Goal: Transaction & Acquisition: Purchase product/service

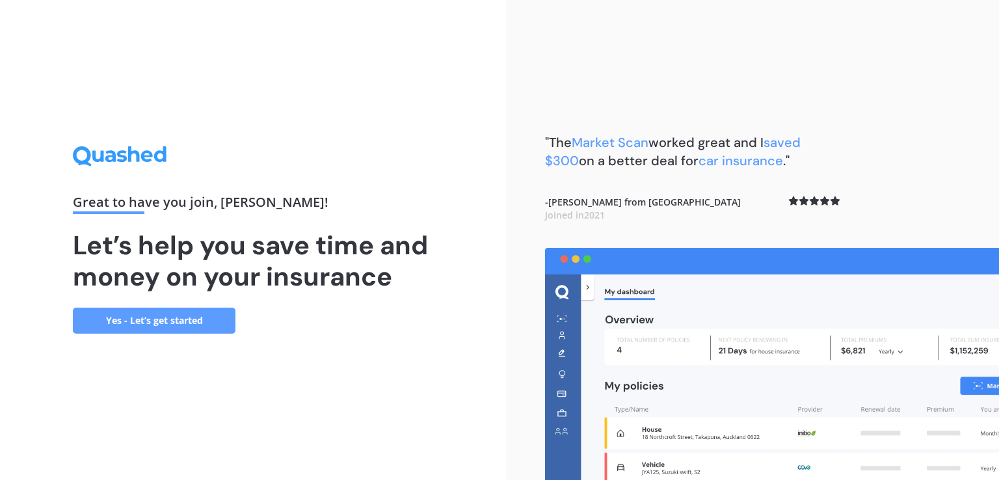
click at [135, 314] on link "Yes - Let’s get started" at bounding box center [154, 321] width 163 height 26
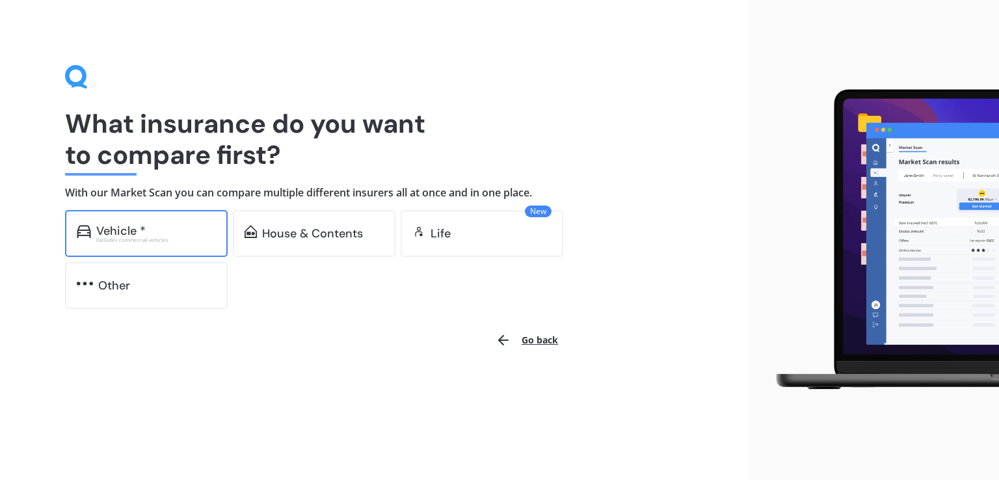
click at [124, 229] on div "Vehicle *" at bounding box center [120, 230] width 49 height 13
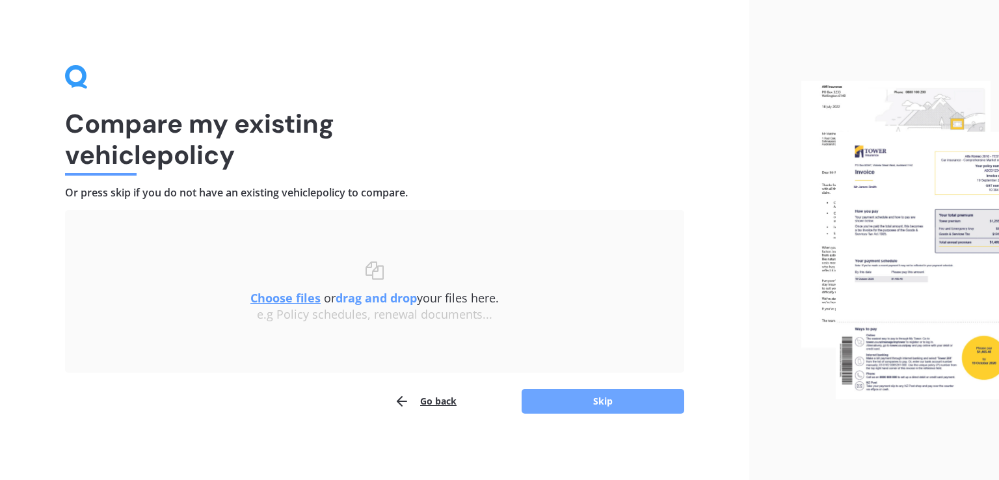
click at [571, 403] on button "Skip" at bounding box center [603, 401] width 163 height 25
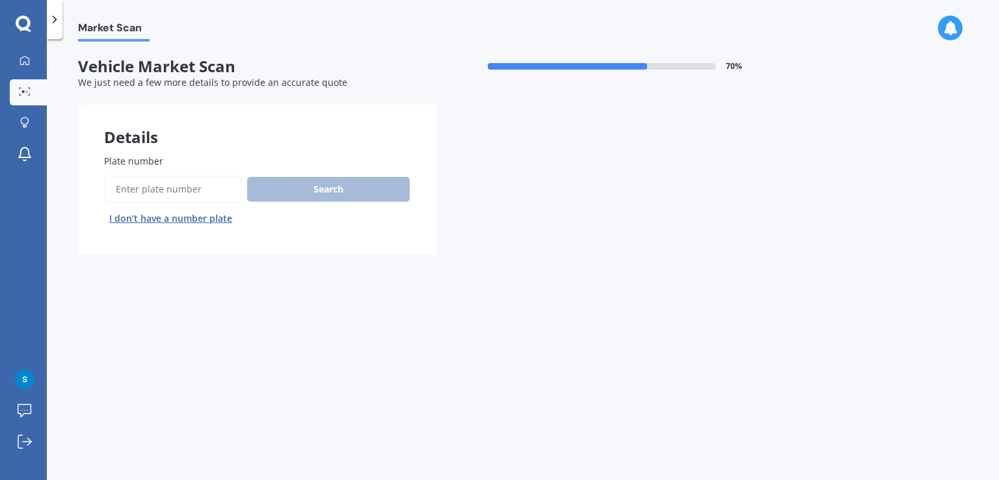
click at [174, 190] on input "Plate number" at bounding box center [173, 189] width 138 height 27
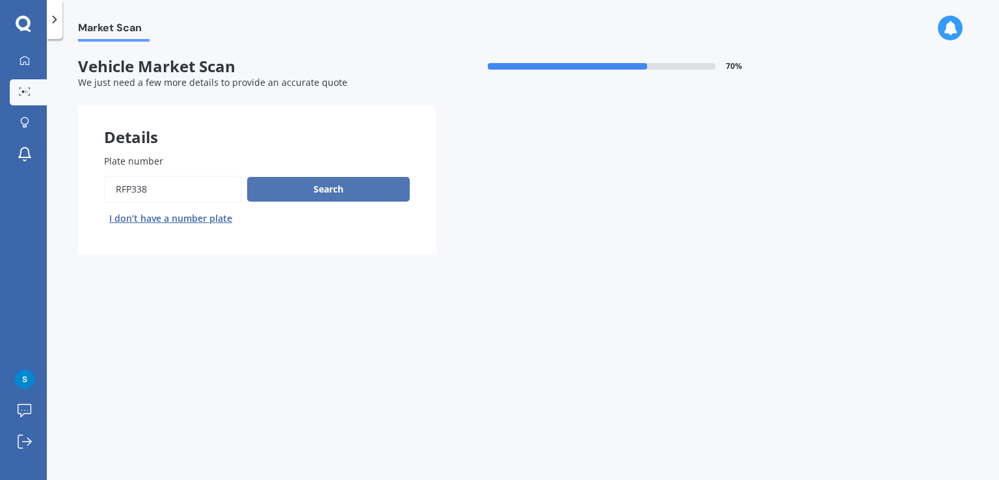
type input "rfp338"
click at [380, 190] on button "Search" at bounding box center [328, 189] width 163 height 25
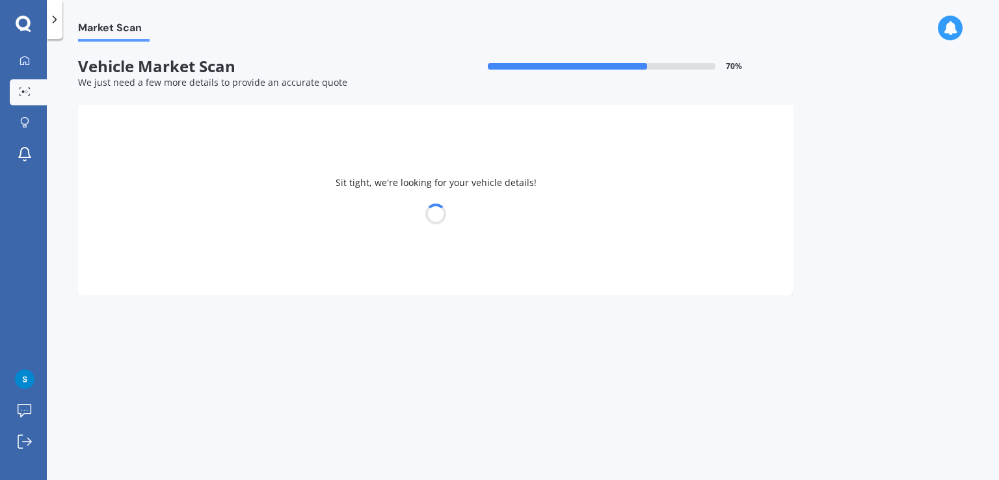
select select "HONDA"
select select "FIT"
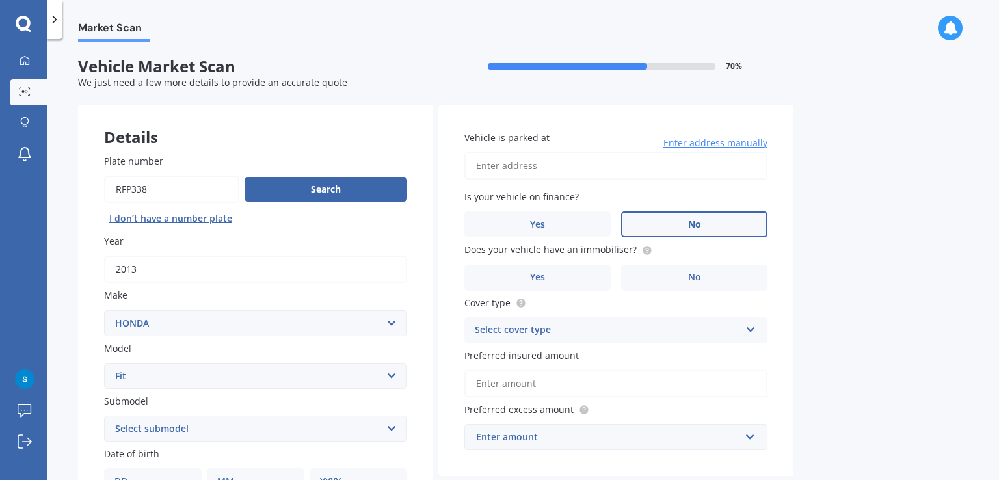
click at [702, 222] on label "No" at bounding box center [694, 224] width 146 height 26
click at [0, 0] on input "No" at bounding box center [0, 0] width 0 height 0
click at [532, 165] on input "Vehicle is parked at" at bounding box center [615, 165] width 303 height 27
type input "[STREET_ADDRESS][PERSON_NAME]"
click at [702, 279] on label "No" at bounding box center [694, 278] width 146 height 26
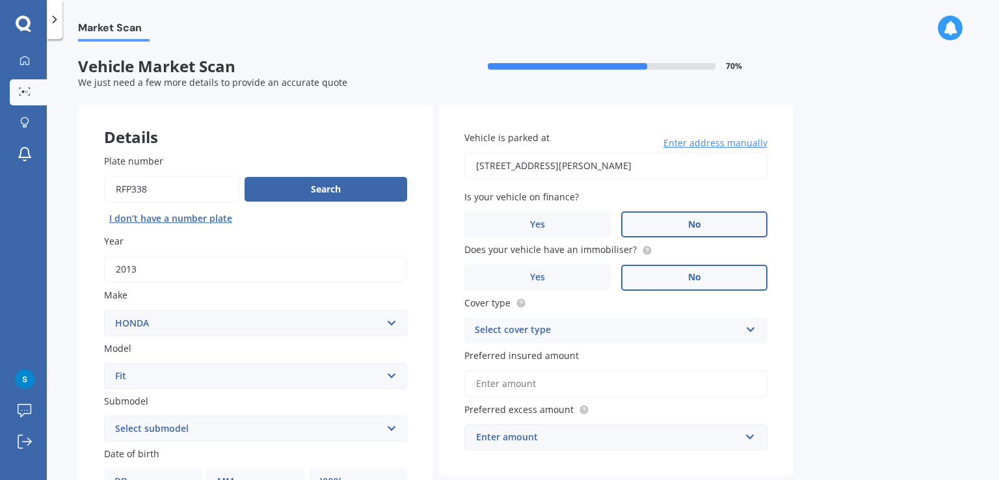
click at [0, 0] on input "No" at bounding box center [0, 0] width 0 height 0
click at [643, 330] on div "Select cover type" at bounding box center [607, 331] width 265 height 16
click at [585, 360] on div "Comprehensive" at bounding box center [616, 355] width 302 height 23
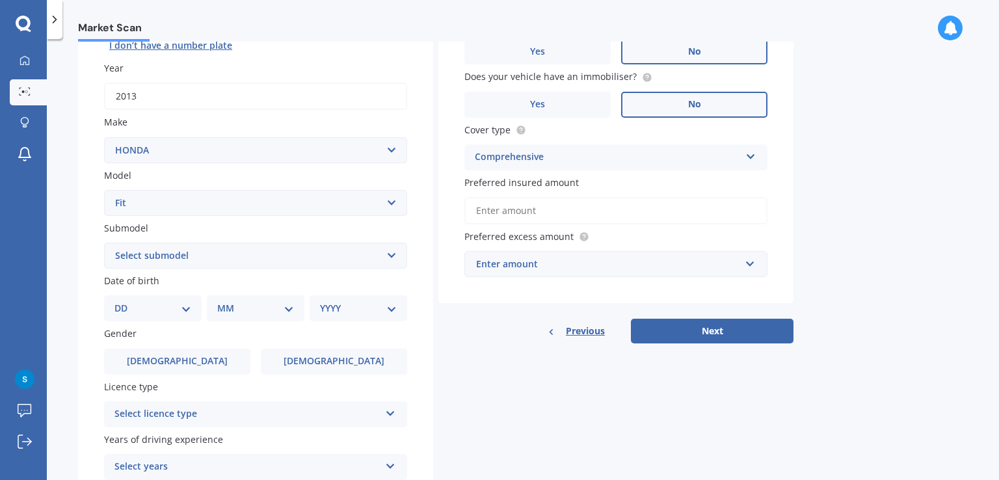
click at [538, 211] on input "Preferred insured amount" at bounding box center [615, 210] width 303 height 27
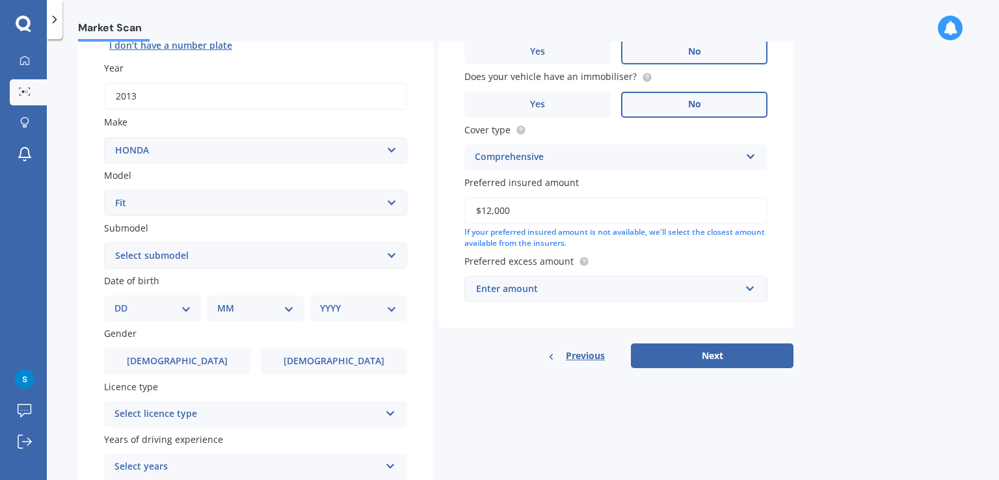
type input "$12,000"
click at [533, 287] on div "Enter amount" at bounding box center [608, 289] width 264 height 14
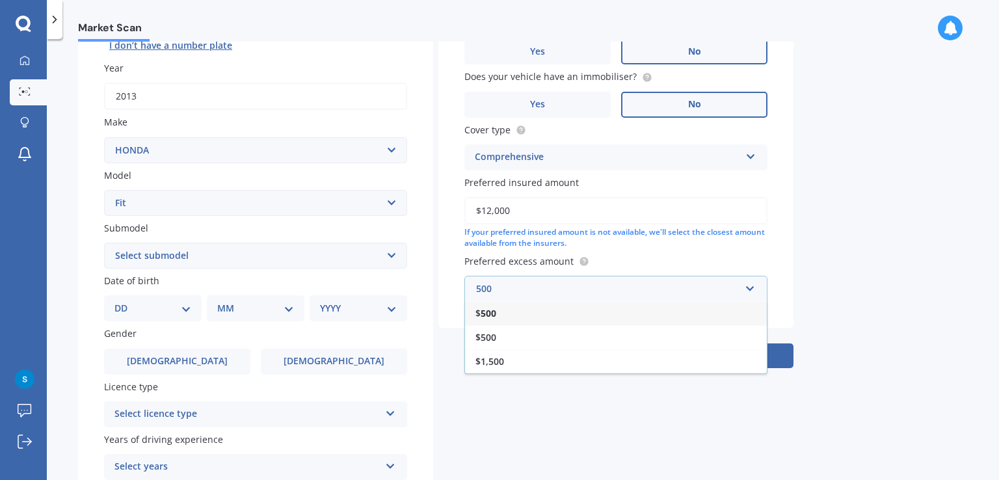
type input "500"
click at [604, 315] on div "$ 500" at bounding box center [616, 313] width 302 height 24
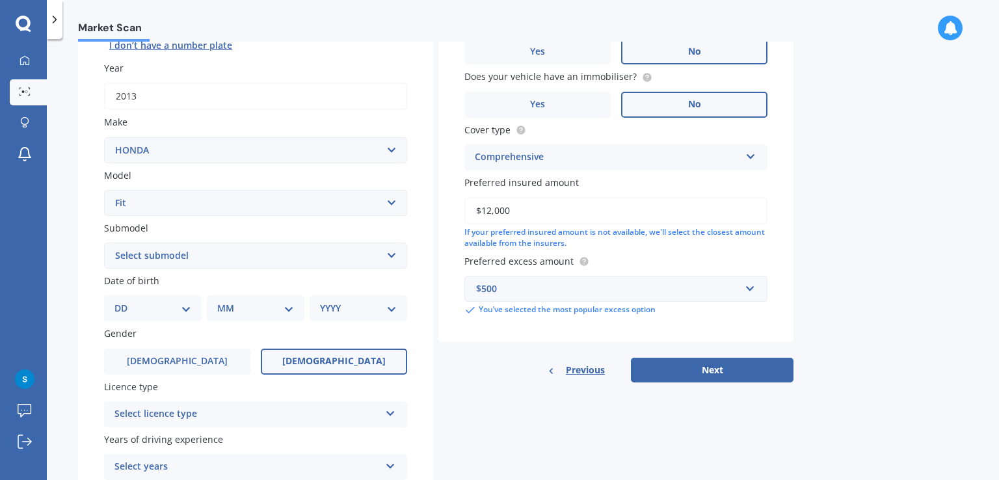
click at [280, 360] on label "[DEMOGRAPHIC_DATA]" at bounding box center [334, 362] width 146 height 26
click at [0, 0] on input "[DEMOGRAPHIC_DATA]" at bounding box center [0, 0] width 0 height 0
click at [140, 254] on select "Select submodel Diesel EV Hybrid Petrol" at bounding box center [255, 256] width 303 height 26
select select "HYBRID"
click at [104, 243] on select "Select submodel Diesel EV Hybrid Petrol" at bounding box center [255, 256] width 303 height 26
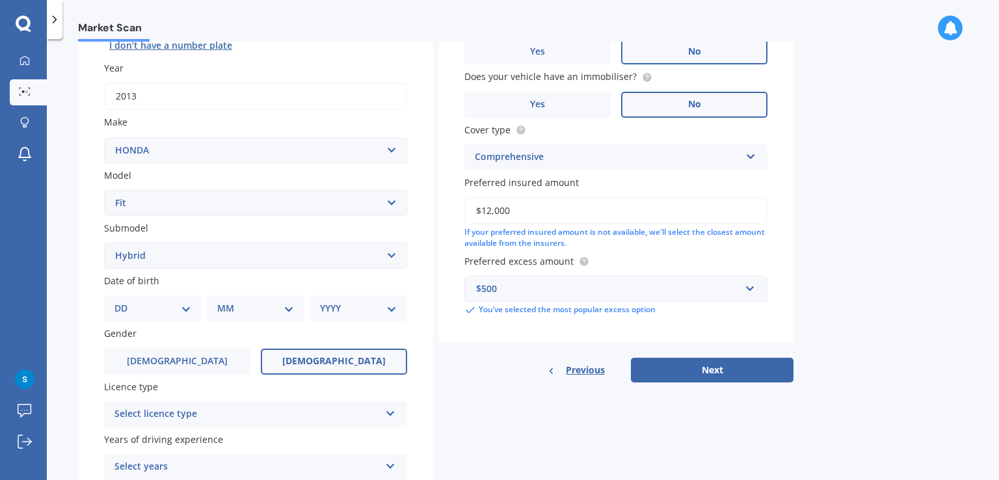
click at [137, 304] on select "DD 01 02 03 04 05 06 07 08 09 10 11 12 13 14 15 16 17 18 19 20 21 22 23 24 25 2…" at bounding box center [152, 308] width 77 height 14
select select "15"
click at [125, 301] on select "DD 01 02 03 04 05 06 07 08 09 10 11 12 13 14 15 16 17 18 19 20 21 22 23 24 25 2…" at bounding box center [152, 308] width 77 height 14
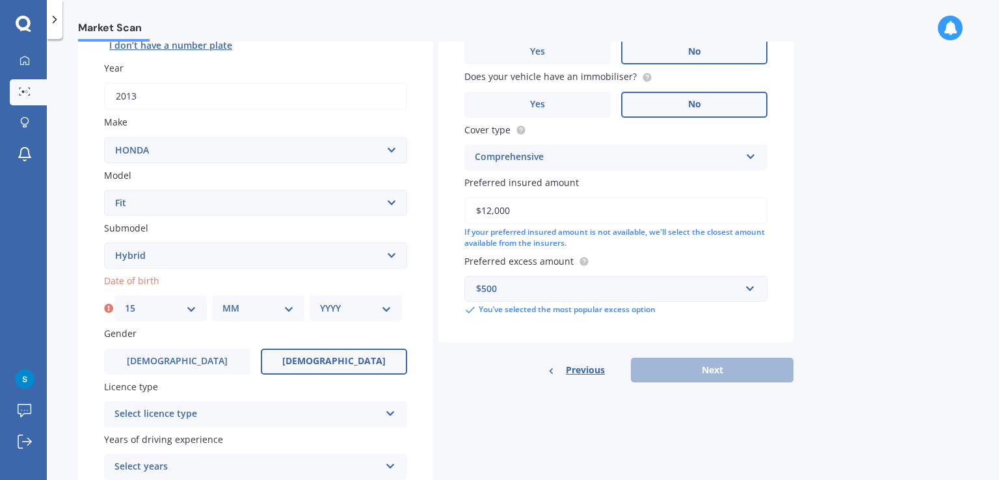
click at [231, 308] on select "MM 01 02 03 04 05 06 07 08 09 10 11 12" at bounding box center [258, 308] width 72 height 14
select select "12"
click at [222, 301] on select "MM 01 02 03 04 05 06 07 08 09 10 11 12" at bounding box center [258, 308] width 72 height 14
click at [331, 313] on select "YYYY 2025 2024 2023 2022 2021 2020 2019 2018 2017 2016 2015 2014 2013 2012 2011…" at bounding box center [356, 308] width 72 height 14
select select "1965"
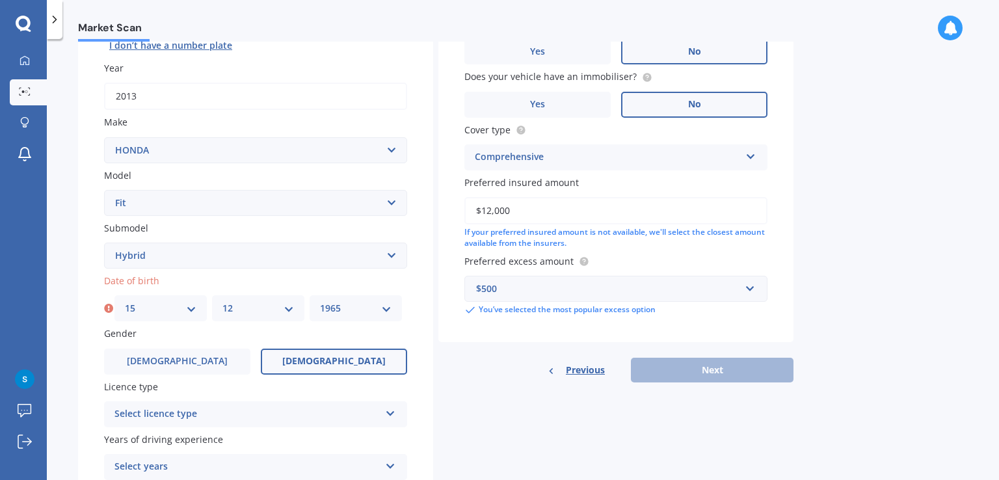
click at [320, 301] on select "YYYY 2025 2024 2023 2022 2021 2020 2019 2018 2017 2016 2015 2014 2013 2012 2011…" at bounding box center [356, 308] width 72 height 14
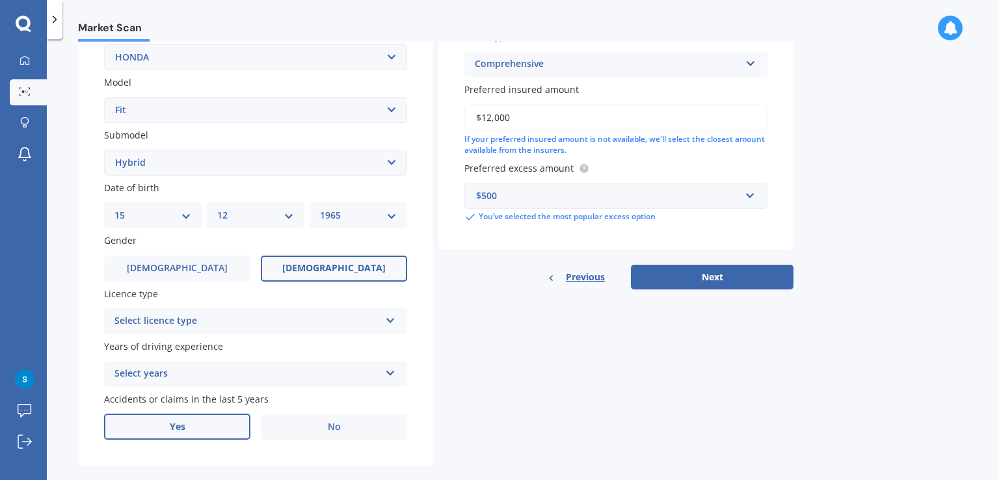
scroll to position [286, 0]
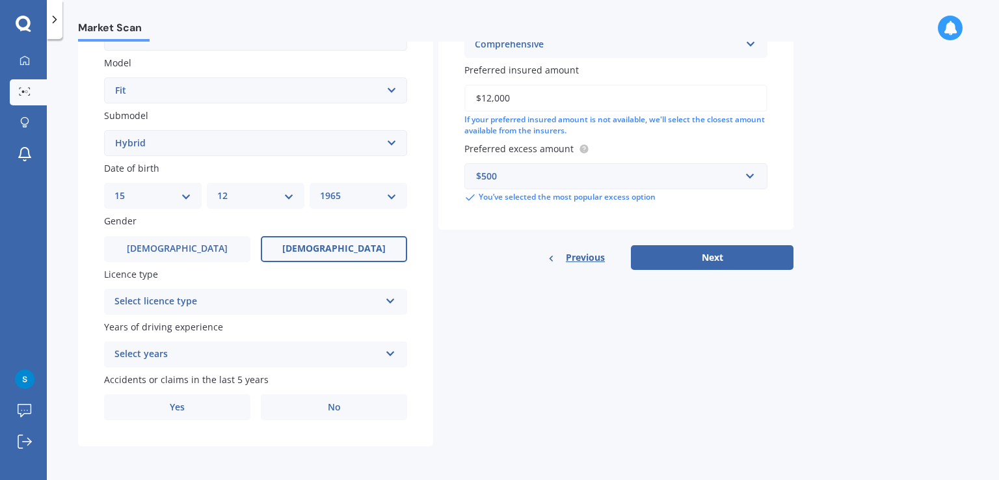
click at [211, 303] on div "Select licence type" at bounding box center [246, 302] width 265 height 16
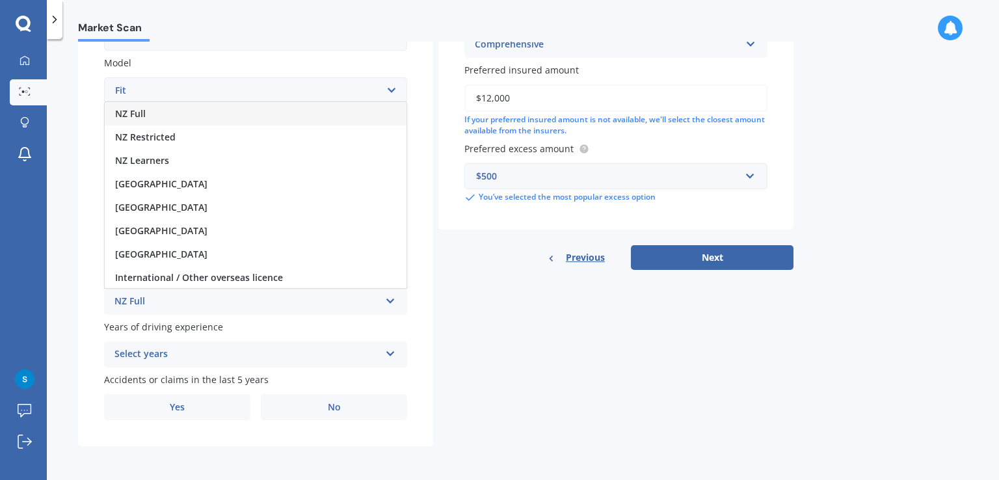
click at [142, 299] on div "NZ Full" at bounding box center [246, 302] width 265 height 16
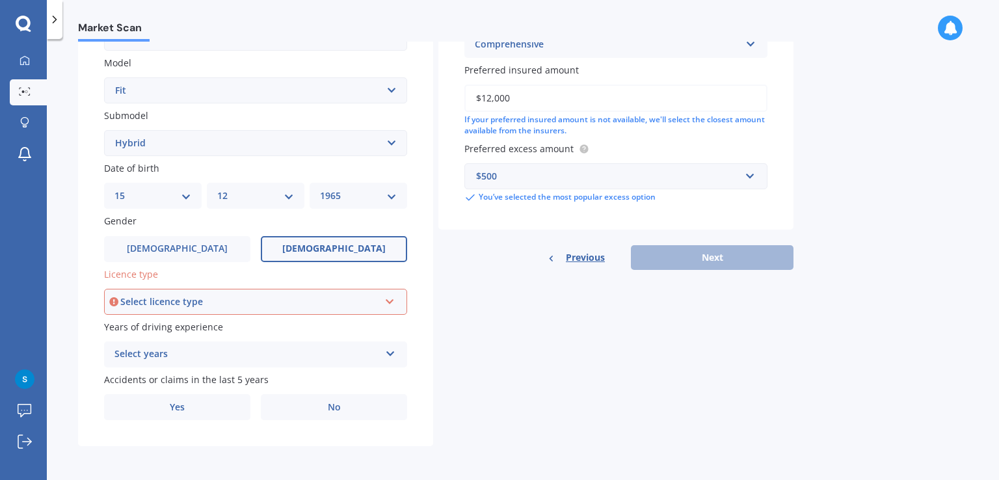
click at [172, 352] on div "Select years" at bounding box center [246, 355] width 265 height 16
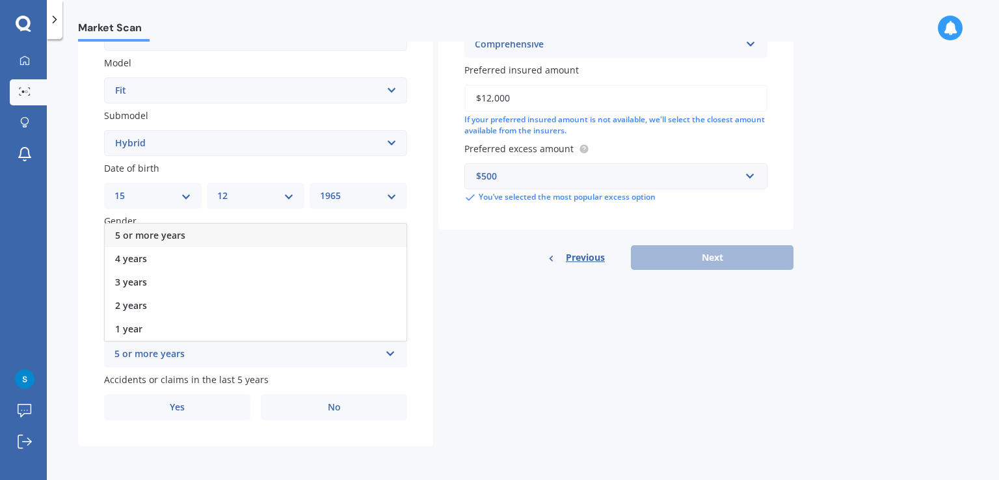
click at [148, 224] on div "5 or more years" at bounding box center [256, 235] width 302 height 23
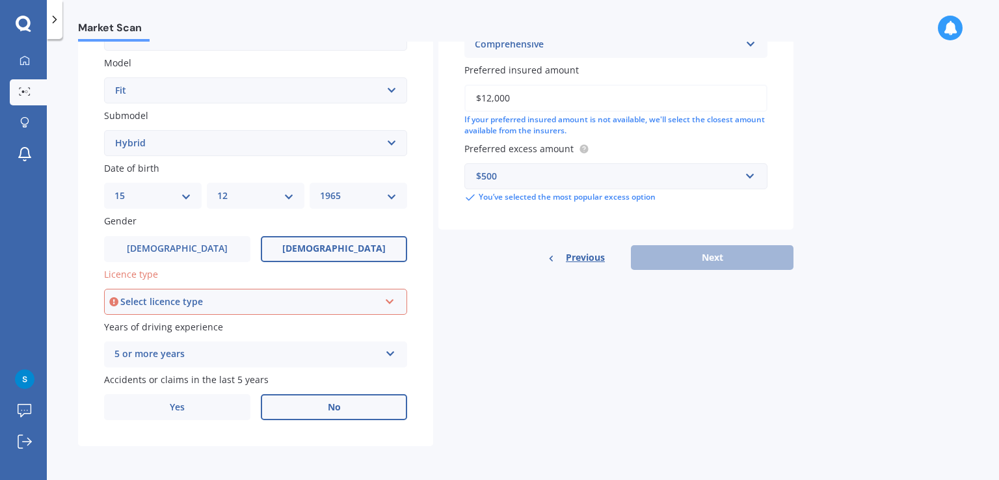
click at [309, 406] on label "No" at bounding box center [334, 407] width 146 height 26
click at [0, 0] on input "No" at bounding box center [0, 0] width 0 height 0
click at [340, 300] on div "Select licence type" at bounding box center [249, 302] width 259 height 14
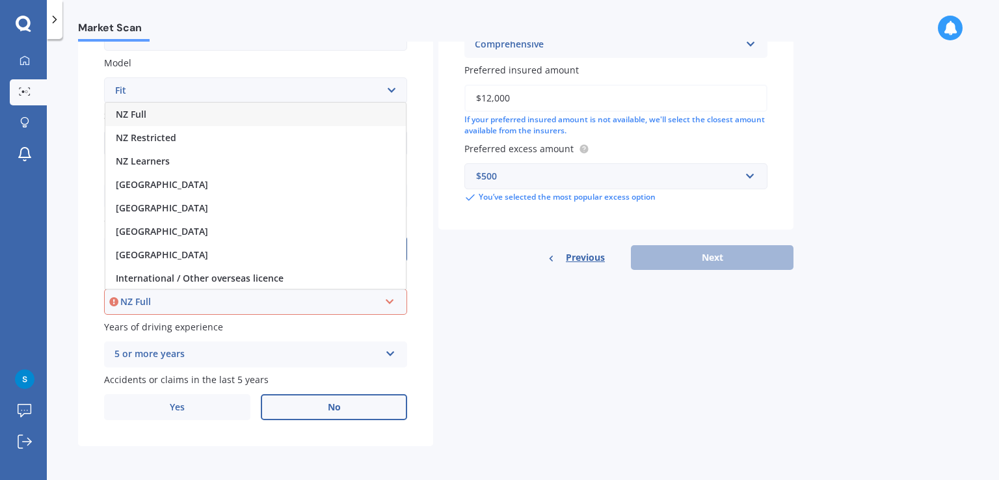
click at [125, 111] on span "NZ Full" at bounding box center [131, 114] width 31 height 12
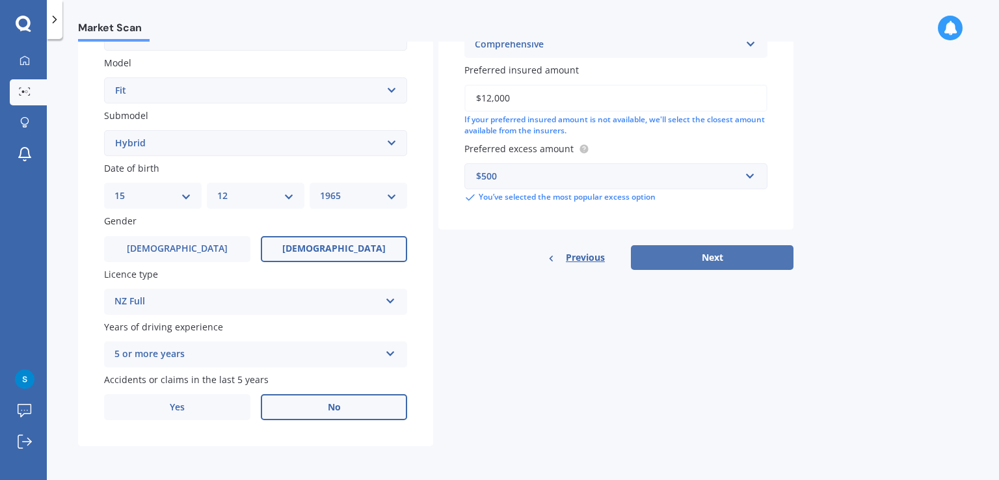
click at [734, 256] on button "Next" at bounding box center [712, 257] width 163 height 25
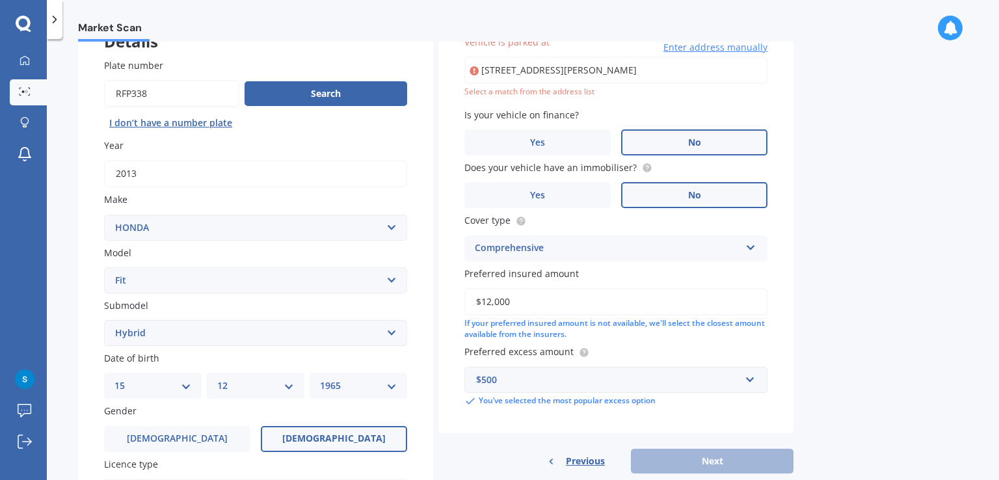
scroll to position [88, 0]
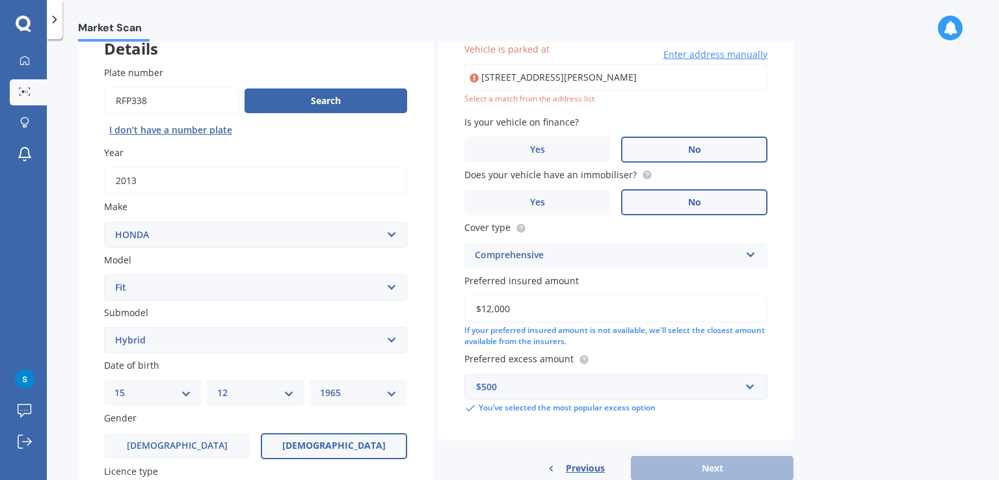
click at [546, 72] on input "[STREET_ADDRESS][PERSON_NAME]" at bounding box center [615, 77] width 303 height 27
click at [547, 73] on input "[STREET_ADDRESS][PERSON_NAME]" at bounding box center [615, 77] width 303 height 27
type input "[STREET_ADDRESS][PERSON_NAME]"
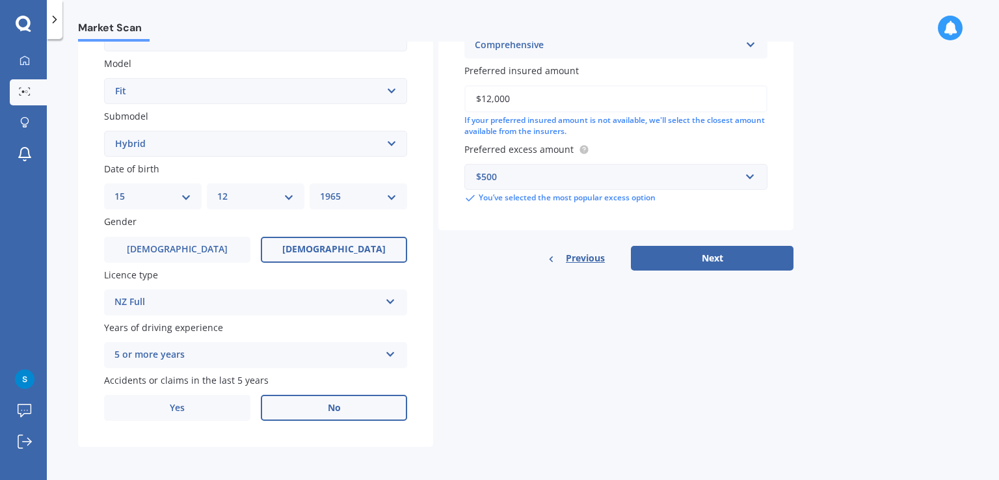
scroll to position [286, 0]
click at [710, 256] on button "Next" at bounding box center [712, 257] width 163 height 25
select select "15"
select select "12"
select select "1965"
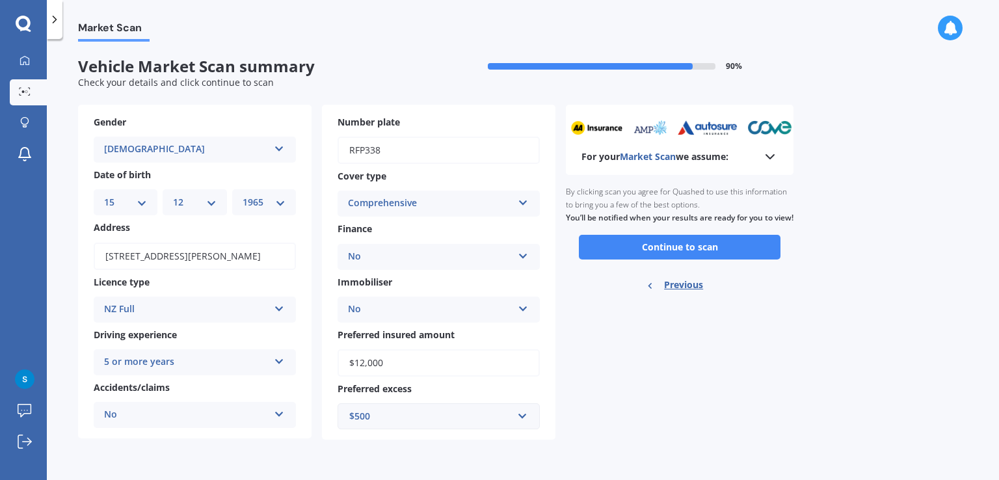
scroll to position [0, 0]
click at [674, 258] on button "Continue to scan" at bounding box center [680, 247] width 202 height 25
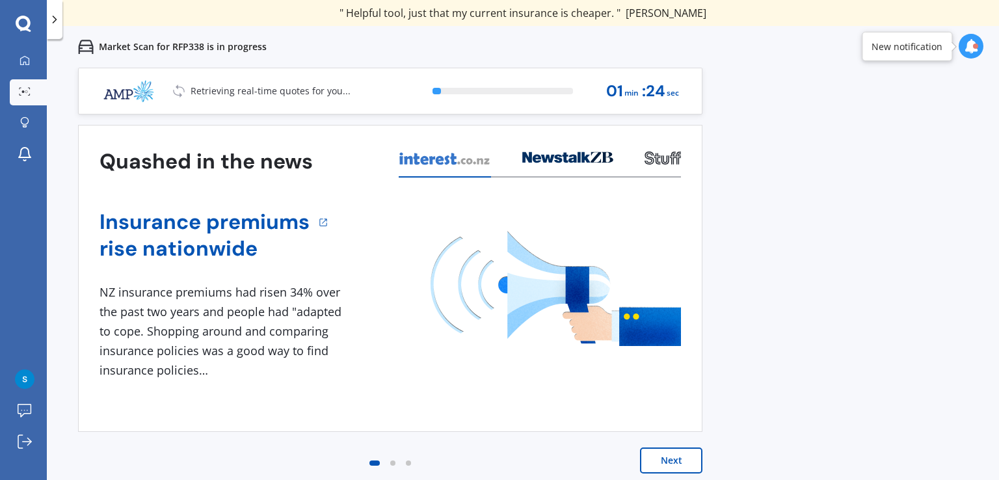
click at [678, 459] on button "Next" at bounding box center [671, 460] width 62 height 26
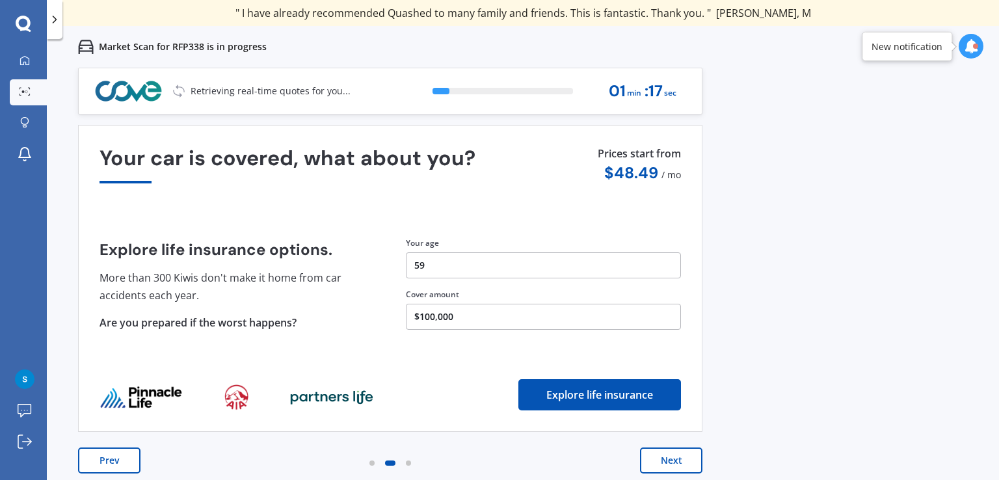
click at [663, 459] on button "Next" at bounding box center [671, 460] width 62 height 26
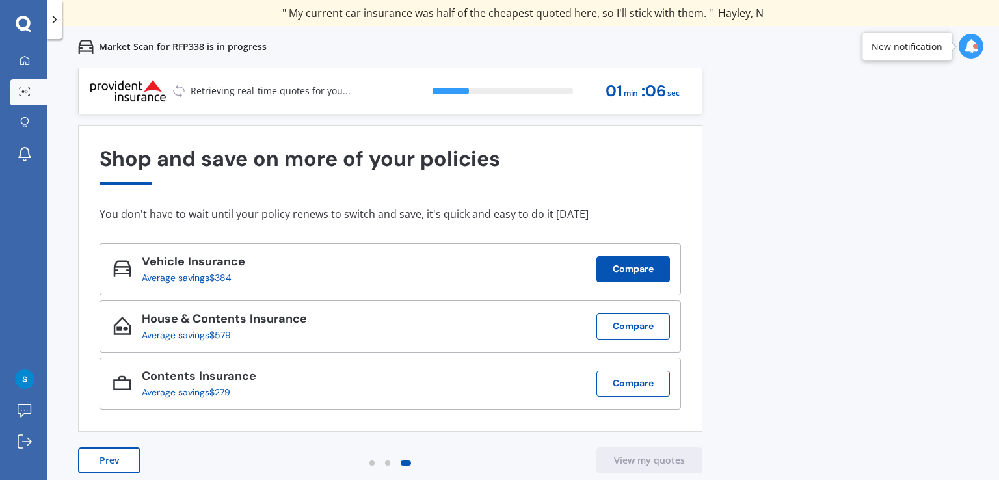
click at [621, 269] on button "Compare" at bounding box center [632, 269] width 73 height 26
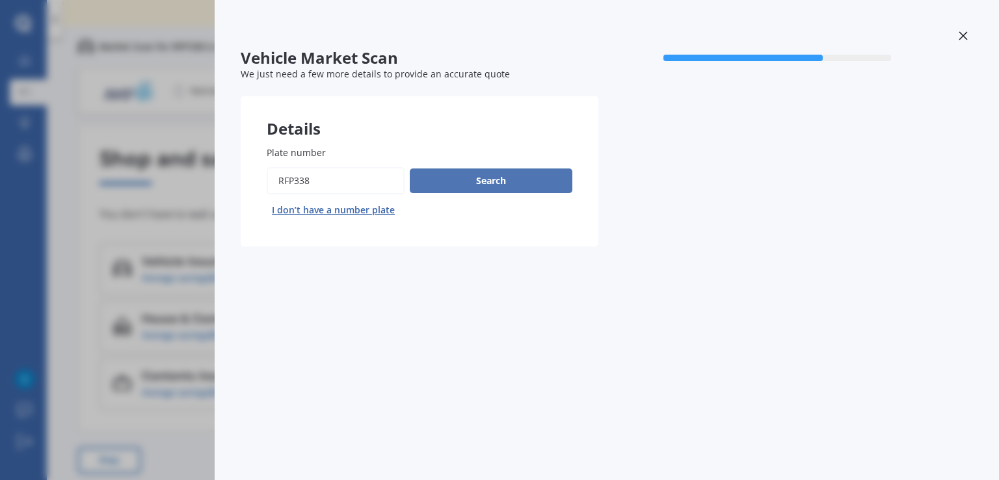
click at [492, 181] on button "Search" at bounding box center [491, 180] width 163 height 25
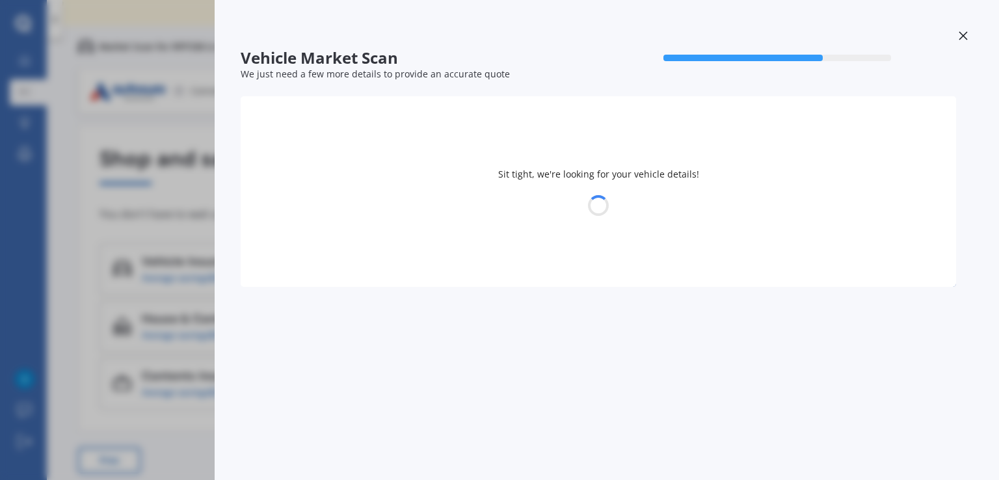
select select "HONDA"
select select "FIT"
select select "15"
select select "12"
select select "1965"
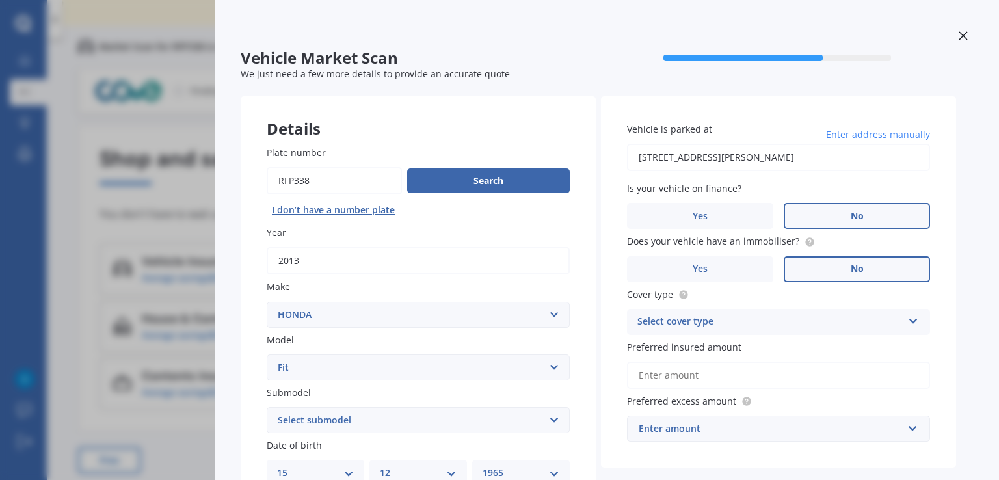
scroll to position [173, 0]
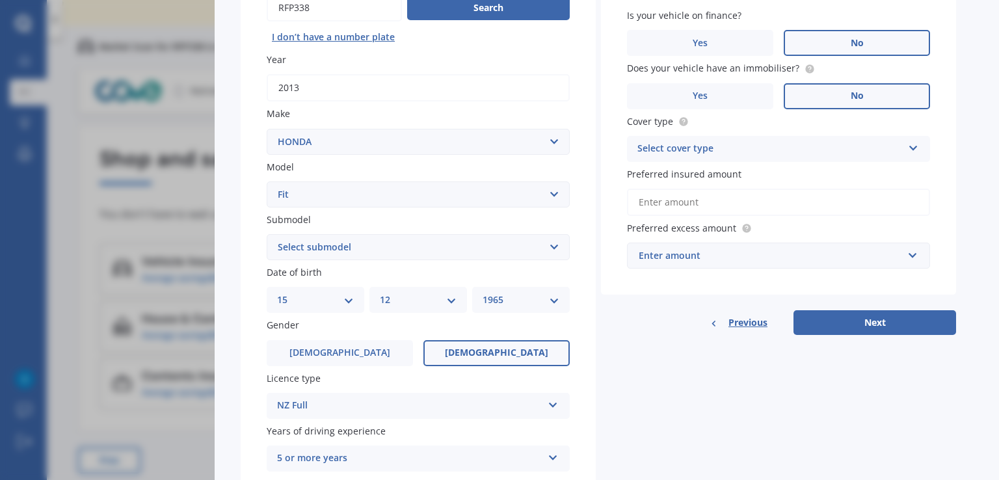
click at [350, 241] on select "Select submodel Diesel EV Hybrid Petrol" at bounding box center [418, 247] width 303 height 26
select select "HYBRID"
click at [267, 234] on select "Select submodel Diesel EV Hybrid Petrol" at bounding box center [418, 247] width 303 height 26
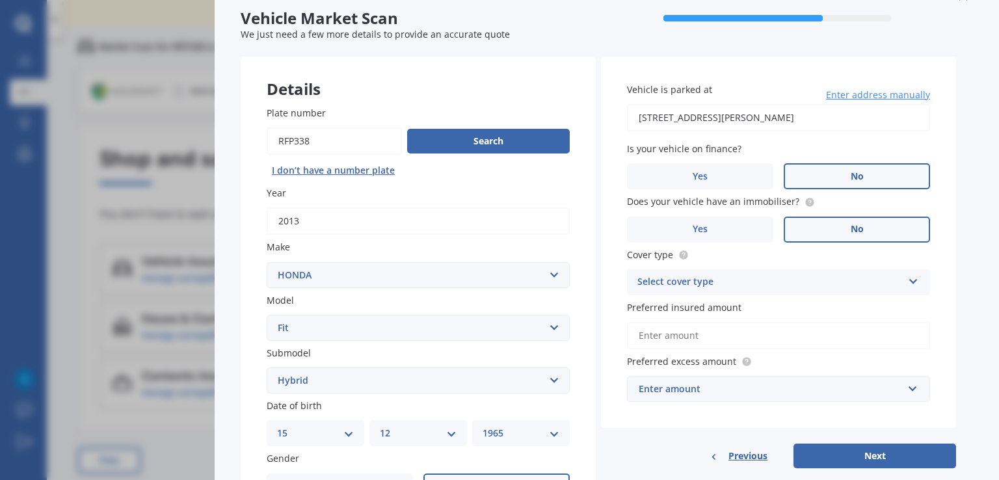
scroll to position [0, 0]
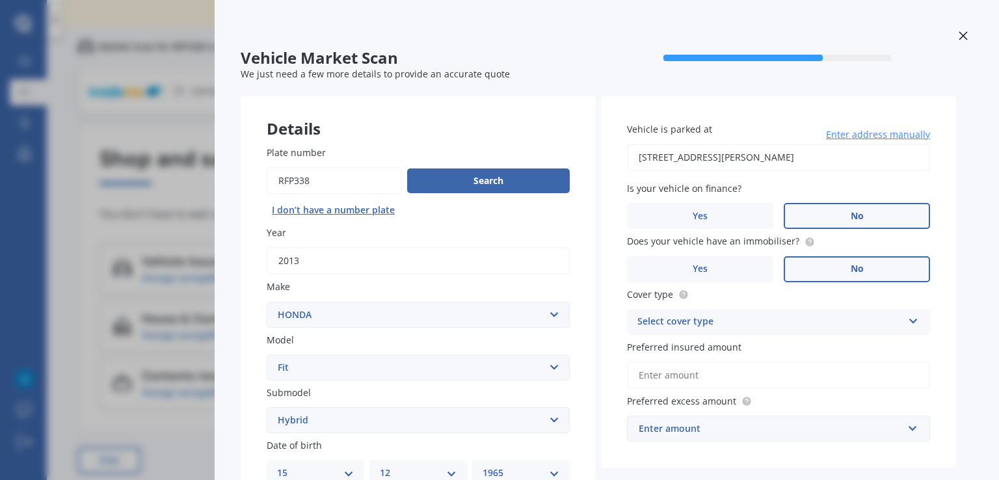
click at [669, 317] on div "Select cover type" at bounding box center [769, 322] width 265 height 16
click at [665, 346] on span "Comprehensive" at bounding box center [672, 347] width 69 height 12
click at [704, 371] on input "Preferred insured amount" at bounding box center [778, 375] width 303 height 27
type input "$12,000"
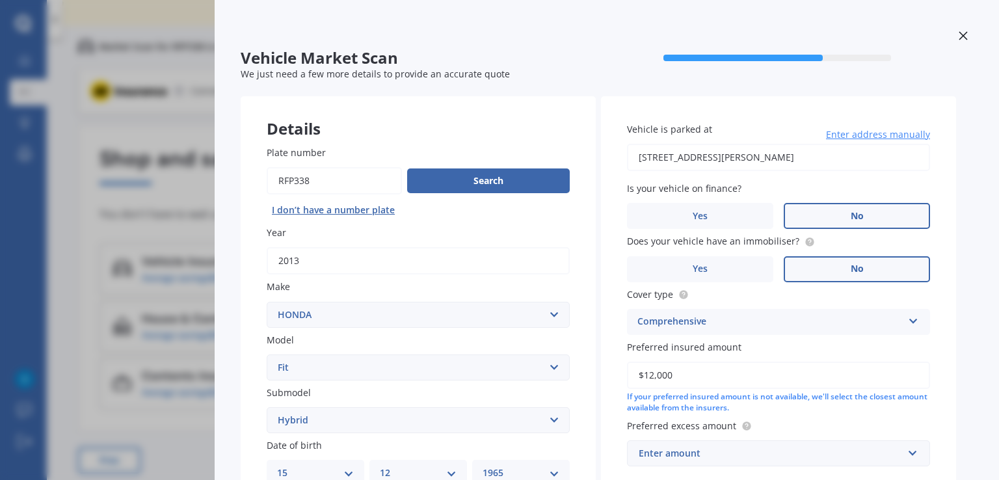
click at [705, 455] on div "Enter amount" at bounding box center [771, 453] width 264 height 14
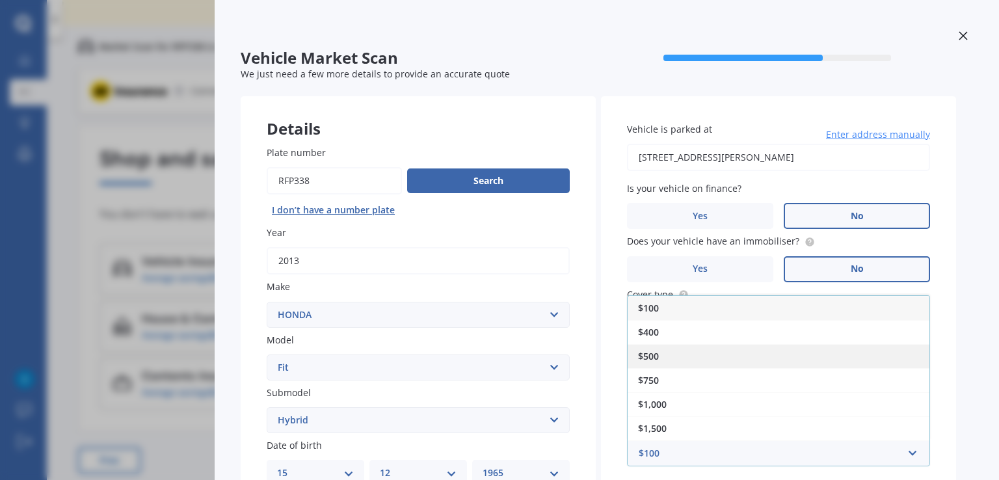
click at [648, 357] on span "$500" at bounding box center [648, 356] width 21 height 12
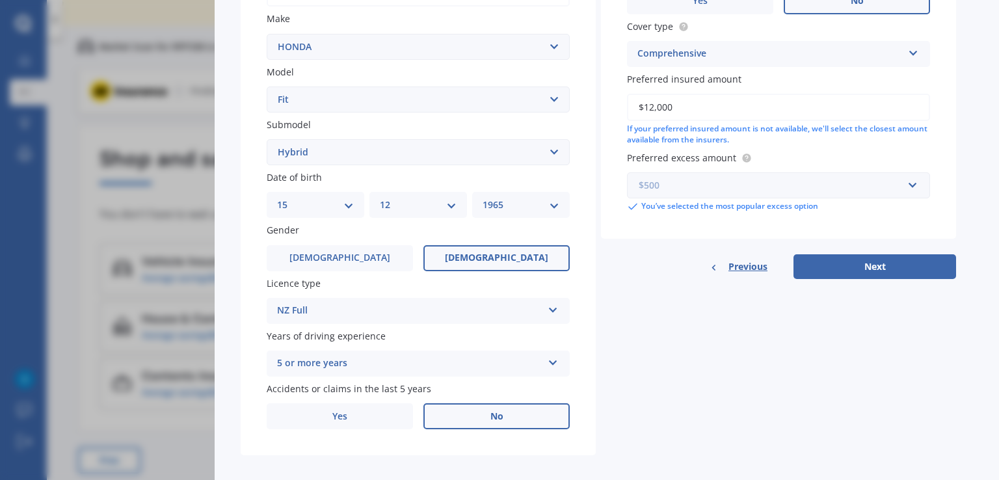
scroll to position [280, 0]
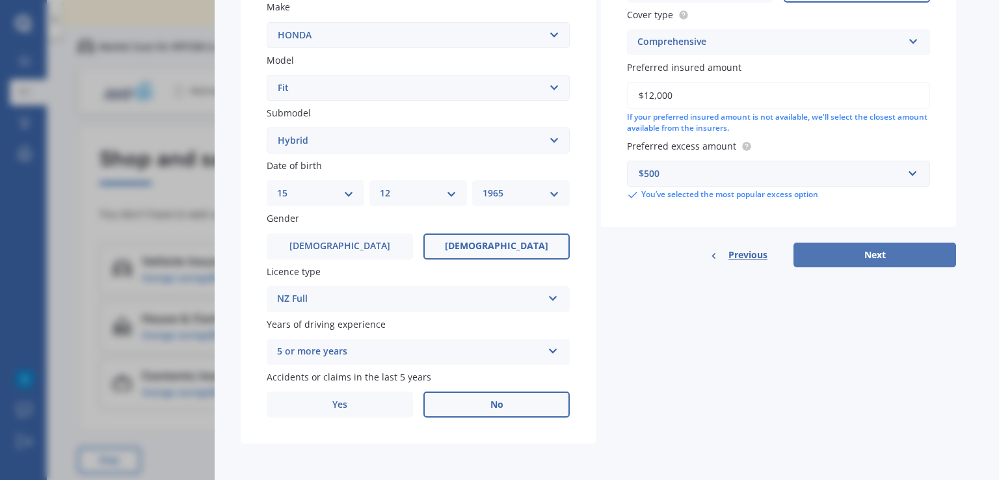
click at [862, 253] on button "Next" at bounding box center [874, 255] width 163 height 25
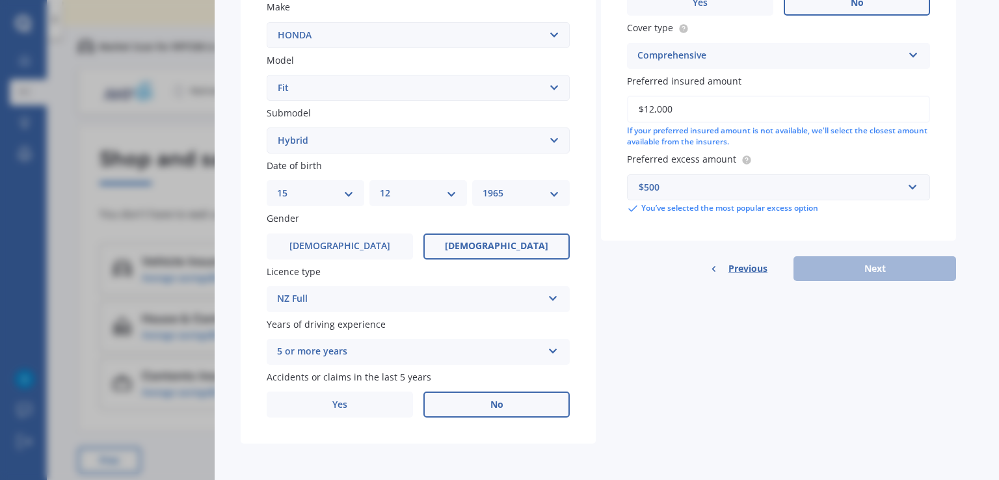
scroll to position [122, 0]
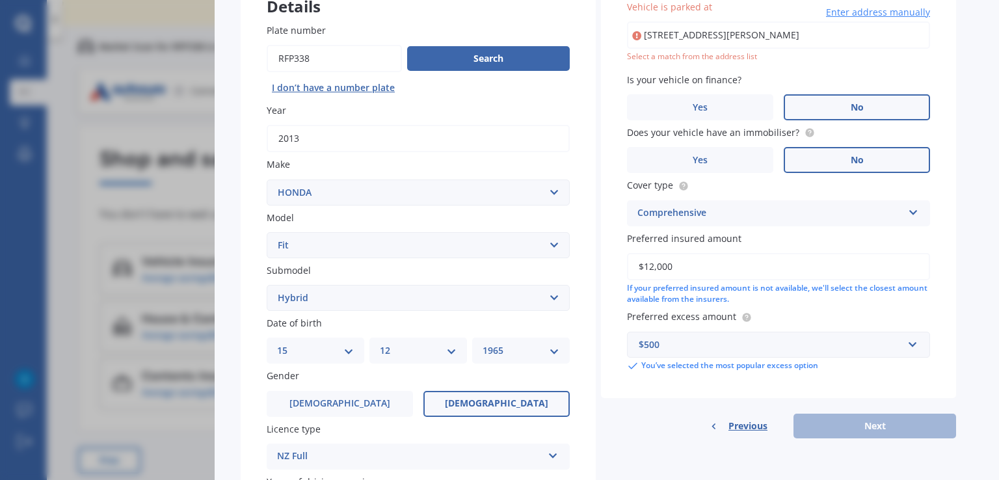
type input "[STREET_ADDRESS][PERSON_NAME]"
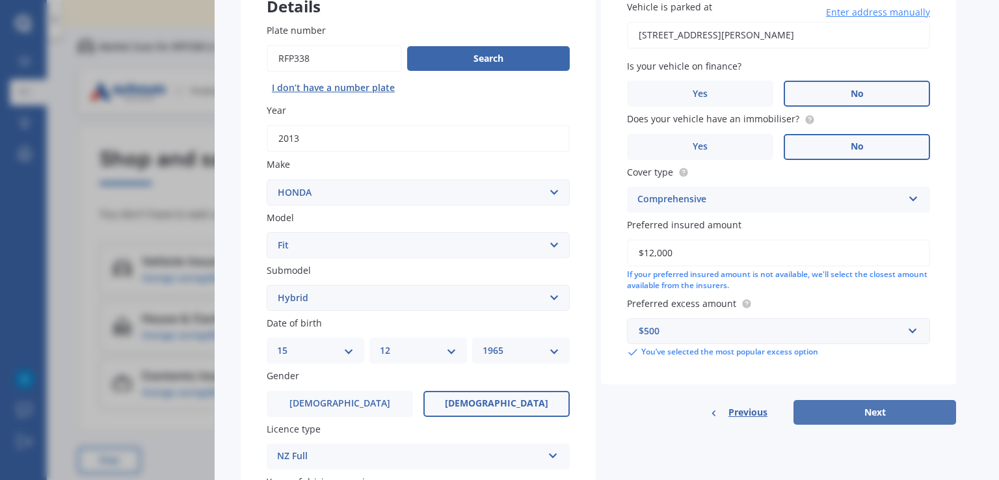
click at [869, 414] on button "Next" at bounding box center [874, 412] width 163 height 25
select select "15"
select select "12"
select select "1965"
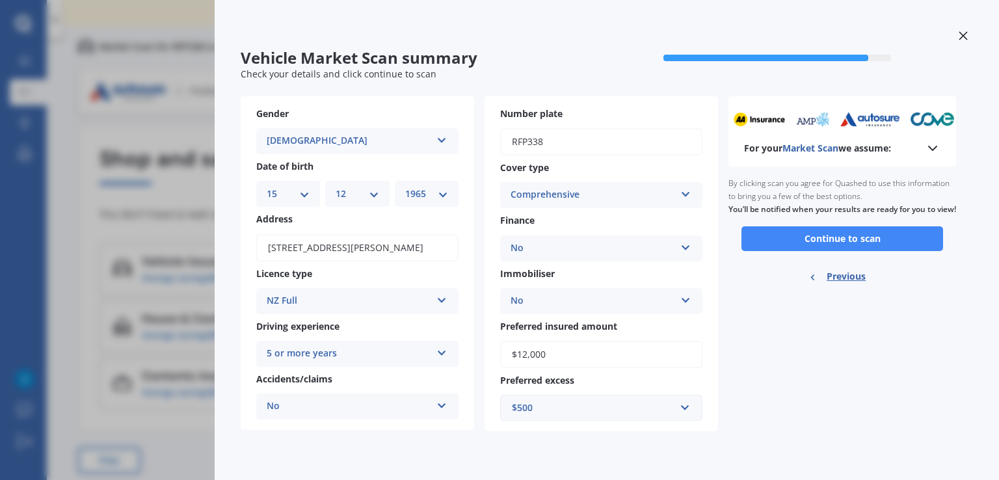
scroll to position [0, 0]
click at [801, 251] on button "Continue to scan" at bounding box center [842, 238] width 202 height 25
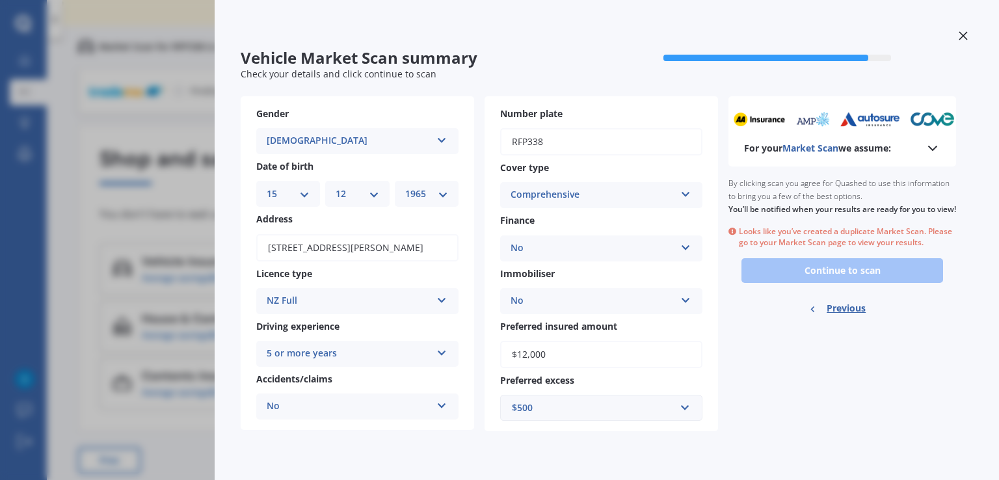
click at [836, 318] on span "Previous" at bounding box center [846, 309] width 39 height 20
select select "HONDA"
select select "FIT"
select select "HYBRID"
select select "15"
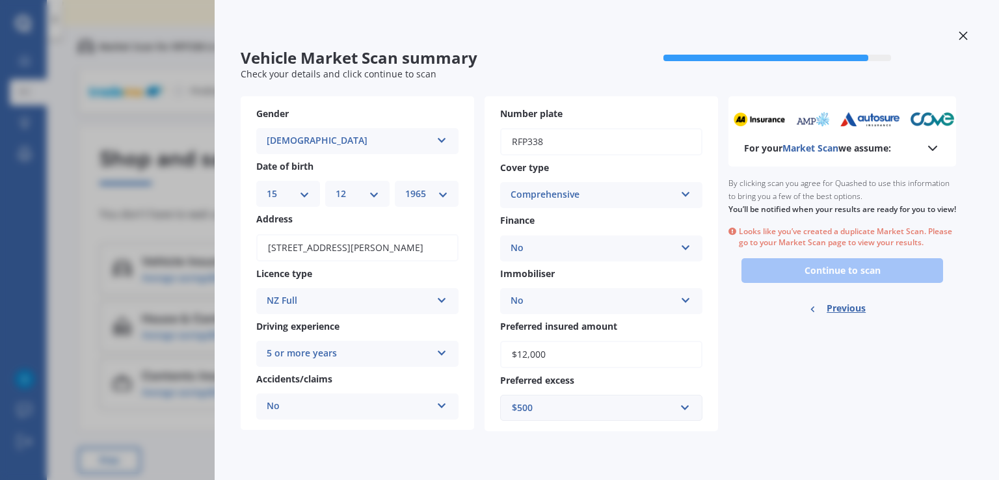
select select "12"
select select "1965"
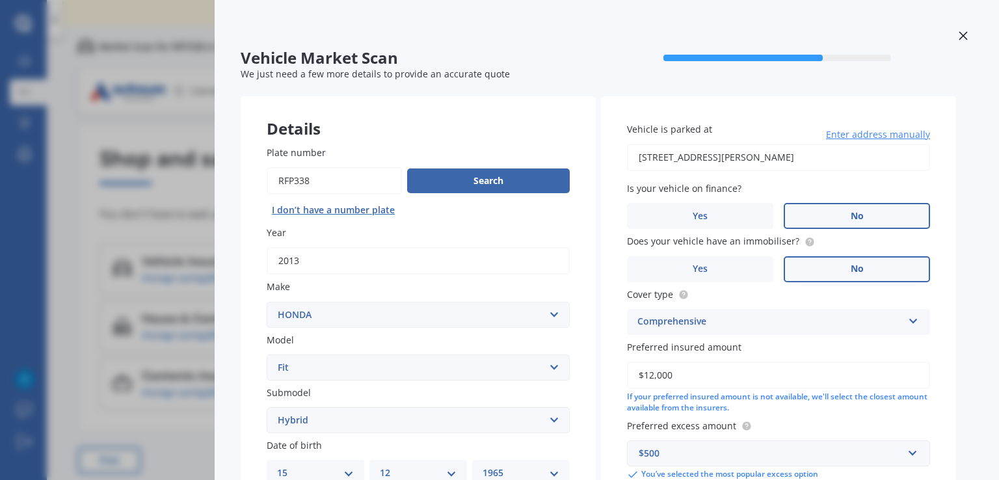
click at [22, 94] on div "Vehicle Market Scan 70 % We just need a few more details to provide an accurate…" at bounding box center [499, 240] width 999 height 480
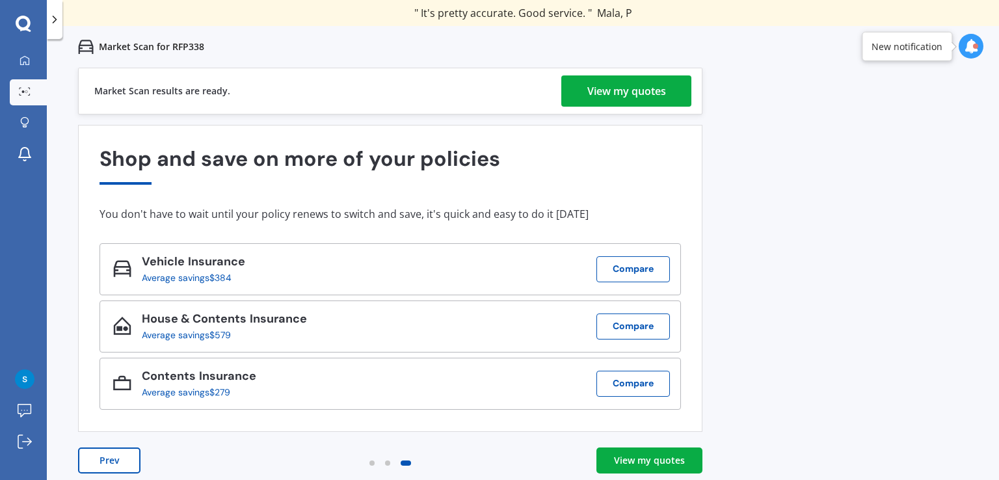
click at [613, 87] on div "View my quotes" at bounding box center [626, 90] width 79 height 31
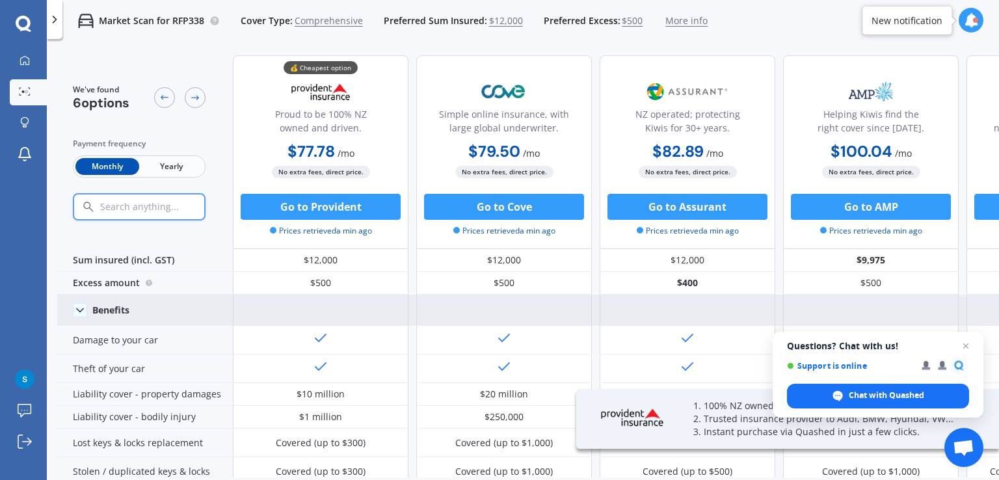
scroll to position [692, 0]
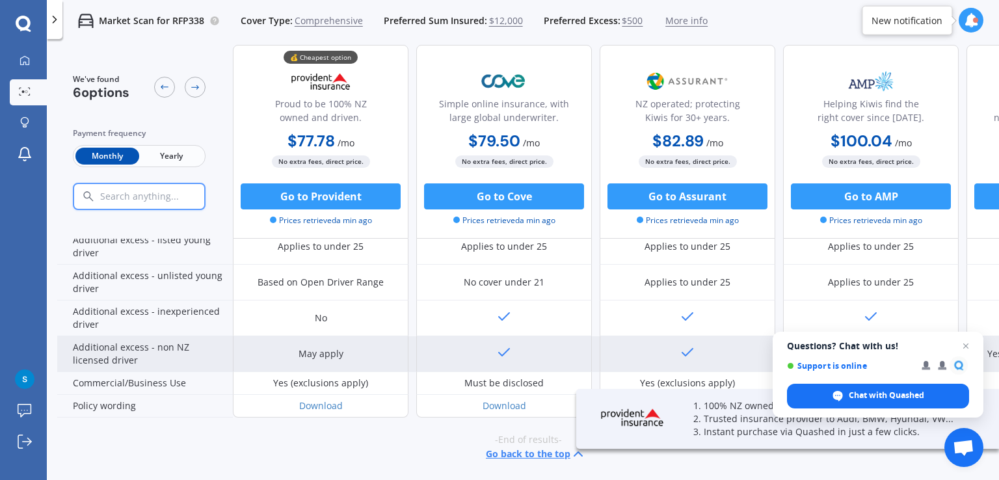
click at [963, 343] on span "Close chat" at bounding box center [966, 346] width 16 height 16
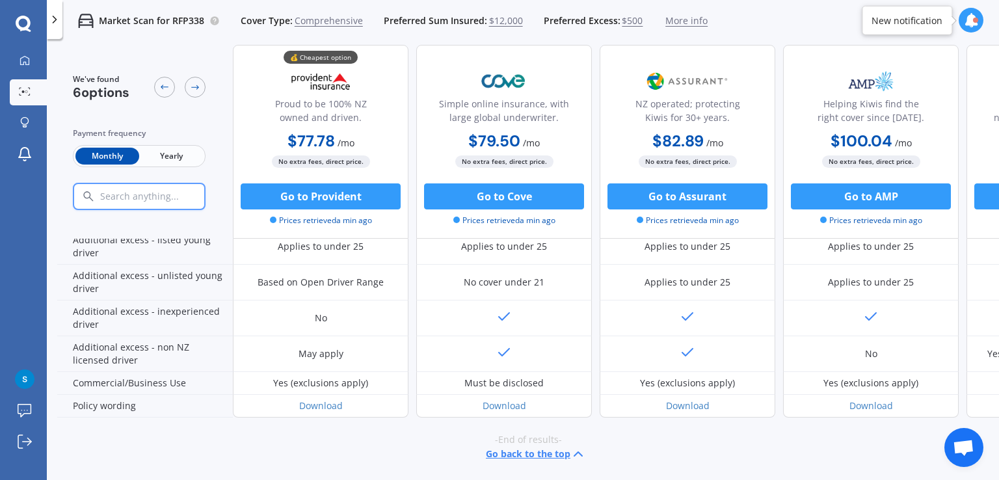
scroll to position [519, 0]
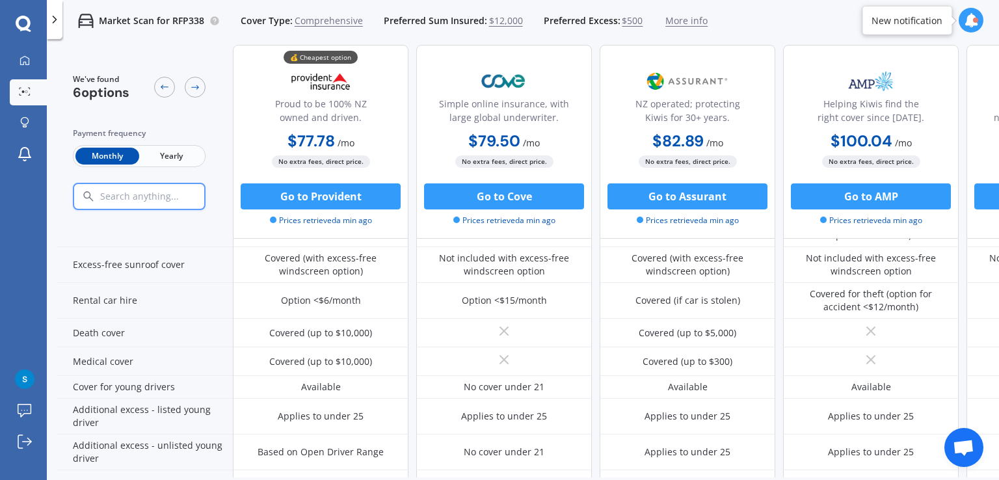
click at [163, 156] on span "Yearly" at bounding box center [171, 156] width 64 height 17
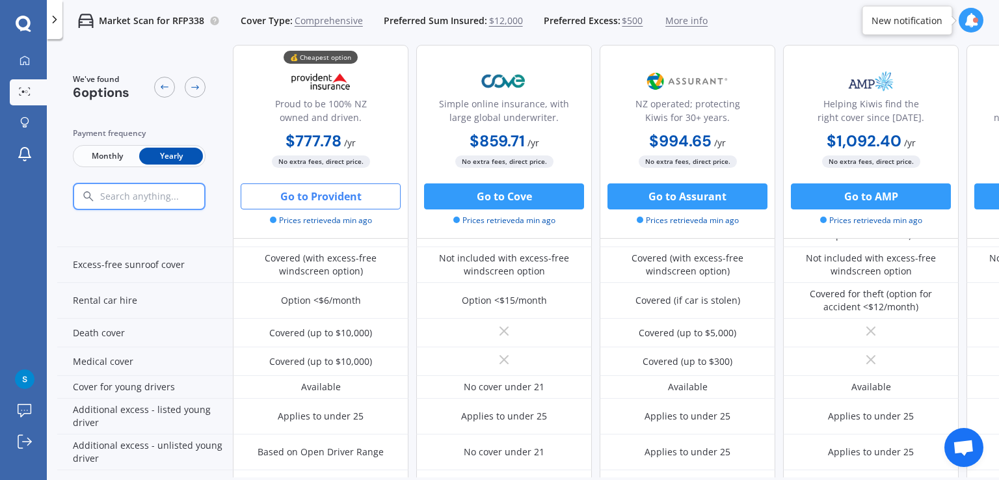
click at [338, 196] on button "Go to Provident" at bounding box center [321, 196] width 160 height 26
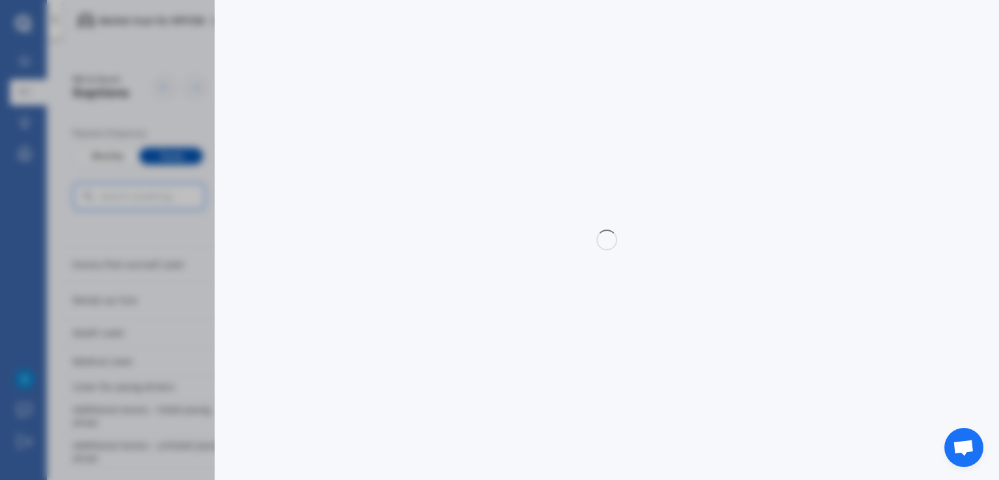
select select "full"
select select "[STREET_ADDRESS][PERSON_NAME]"
select select "HONDA"
select select "FIT"
select select "NO"
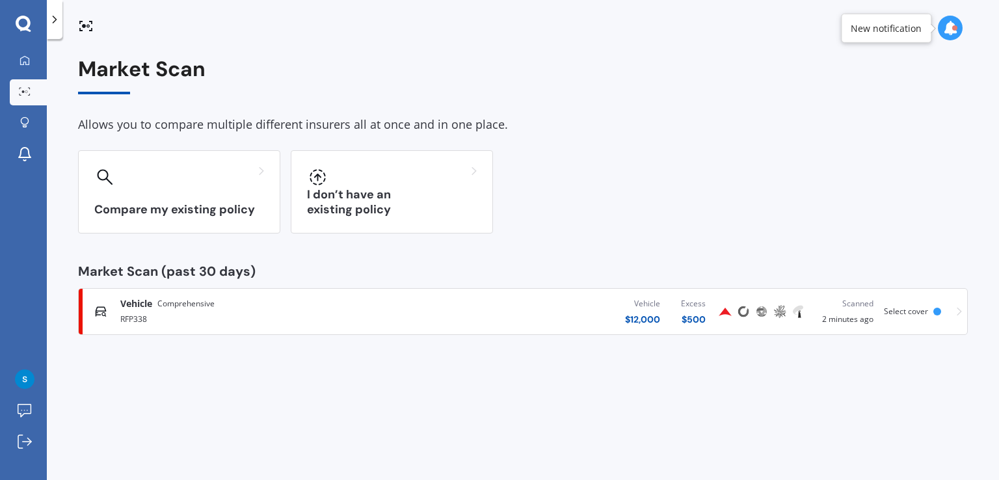
click at [186, 310] on span "Comprehensive" at bounding box center [185, 303] width 57 height 13
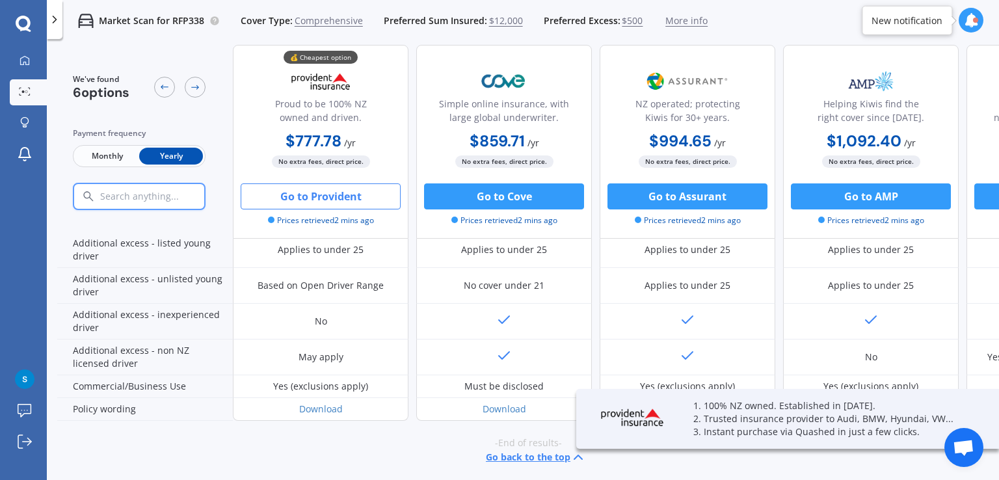
scroll to position [694, 0]
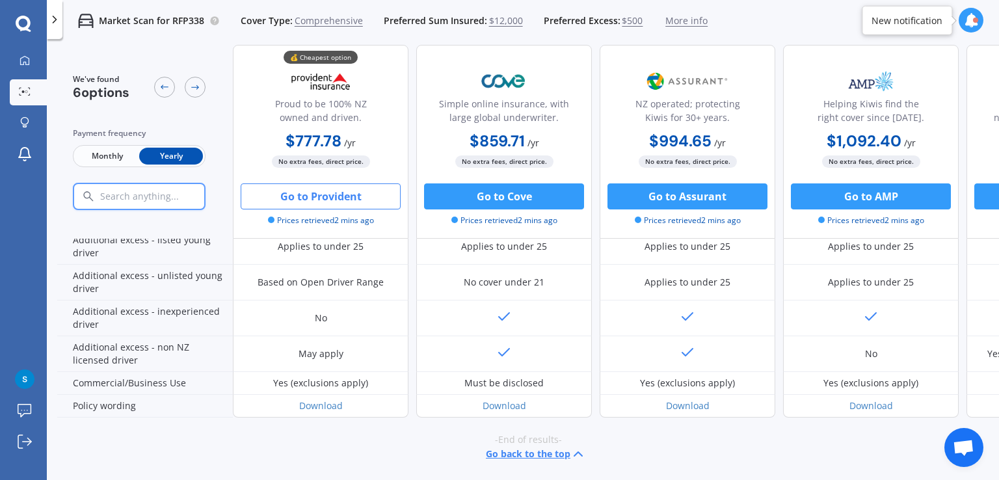
click at [334, 194] on button "Go to Provident" at bounding box center [321, 196] width 160 height 26
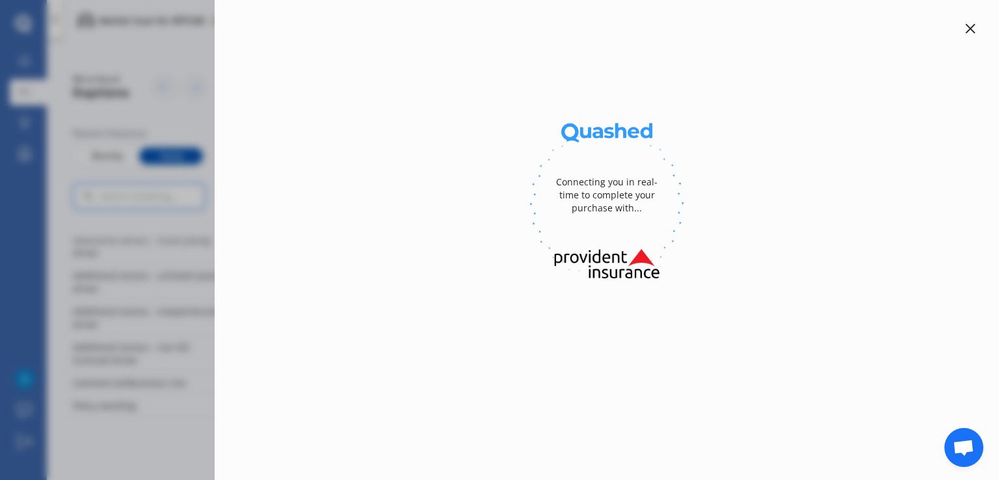
select select "full"
select select "[STREET_ADDRESS][PERSON_NAME]"
select select "HONDA"
select select "FIT"
select select "NO"
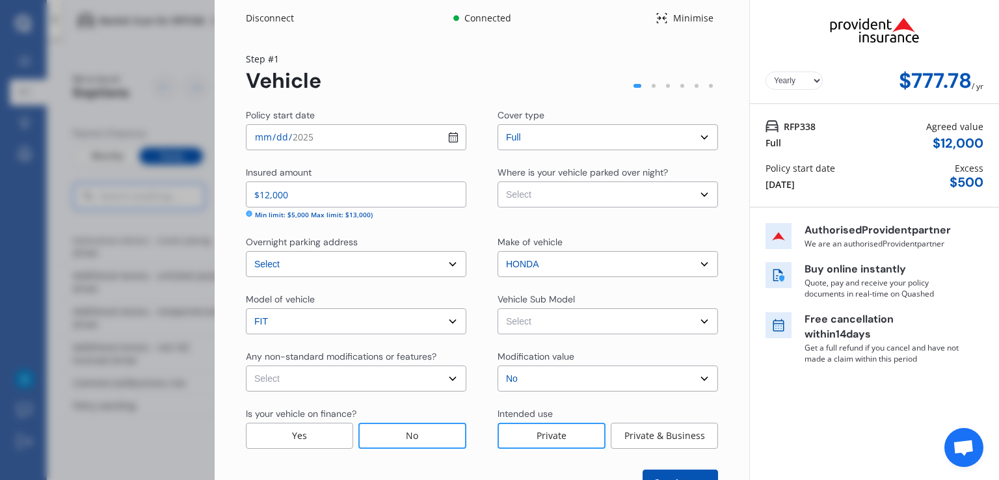
scroll to position [47, 0]
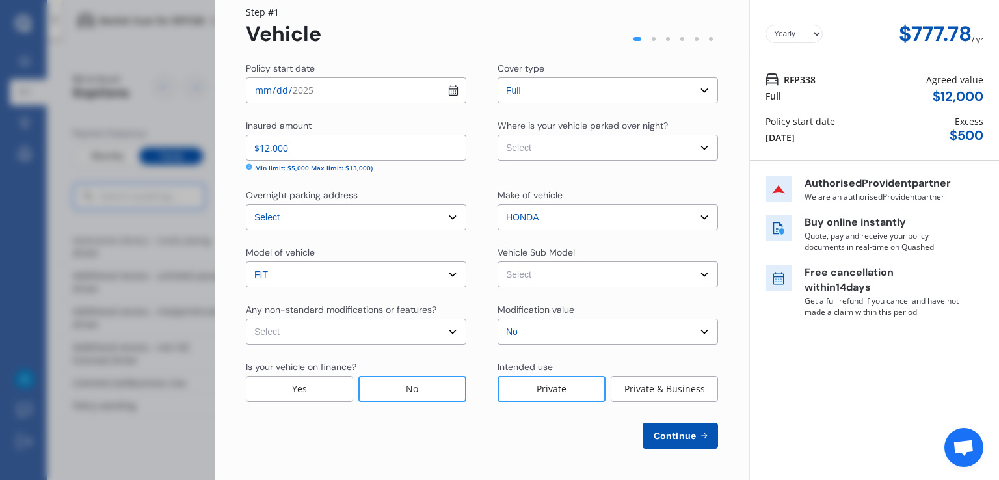
click at [569, 144] on select "Select Garage (fully enclosed) Off Street Parking Other" at bounding box center [608, 148] width 220 height 26
select select "GARAGE"
click at [498, 135] on select "Select Garage (fully enclosed) Off Street Parking Other" at bounding box center [608, 148] width 220 height 26
click at [572, 279] on select "Select Fit Hybrid Hatchback 5dr DCS 7sp 1.5i Hybrid [IMP]" at bounding box center [608, 274] width 220 height 26
select select "NZVHOND2013AEFX"
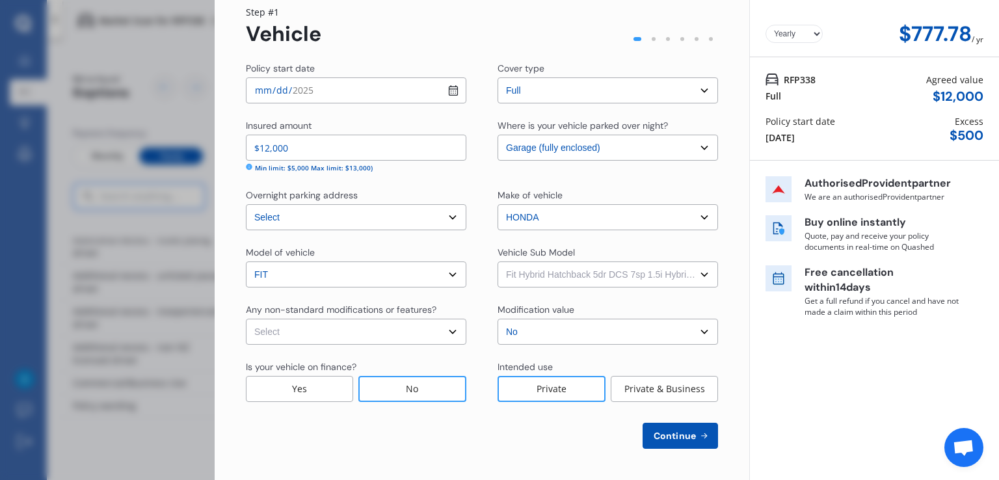
click at [498, 261] on select "Select Fit Hybrid Hatchback 5dr DCS 7sp 1.5i Hybrid [IMP]" at bounding box center [608, 274] width 220 height 26
click at [362, 331] on select "Select None [MEDICAL_DATA] System(NOS) Roll Cage Full Racing Harness" at bounding box center [356, 332] width 220 height 26
select select "none"
click at [246, 319] on select "Select None [MEDICAL_DATA] System(NOS) Roll Cage Full Racing Harness" at bounding box center [356, 332] width 220 height 26
click at [410, 390] on div "No" at bounding box center [412, 389] width 108 height 26
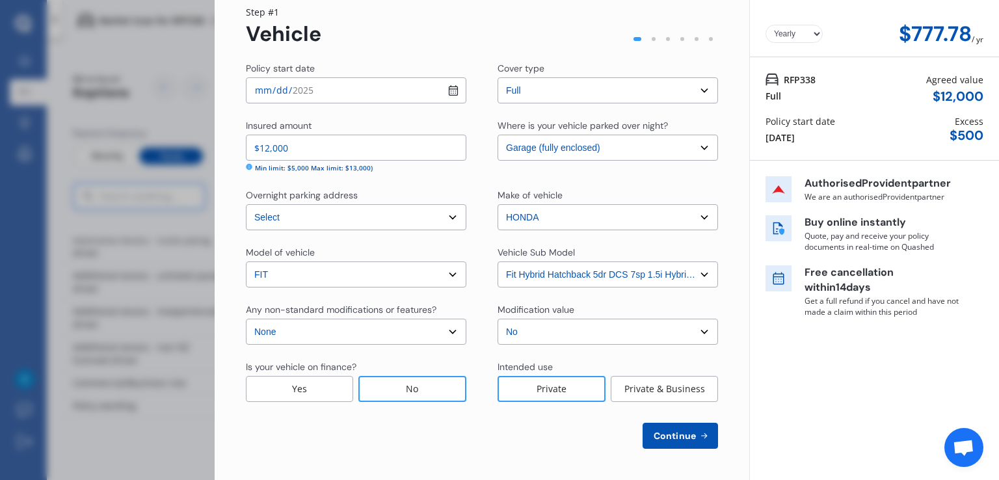
click at [537, 388] on div "Private" at bounding box center [552, 389] width 108 height 26
click at [683, 435] on span "Continue" at bounding box center [674, 436] width 47 height 10
select select "15"
select select "12"
select select "1965"
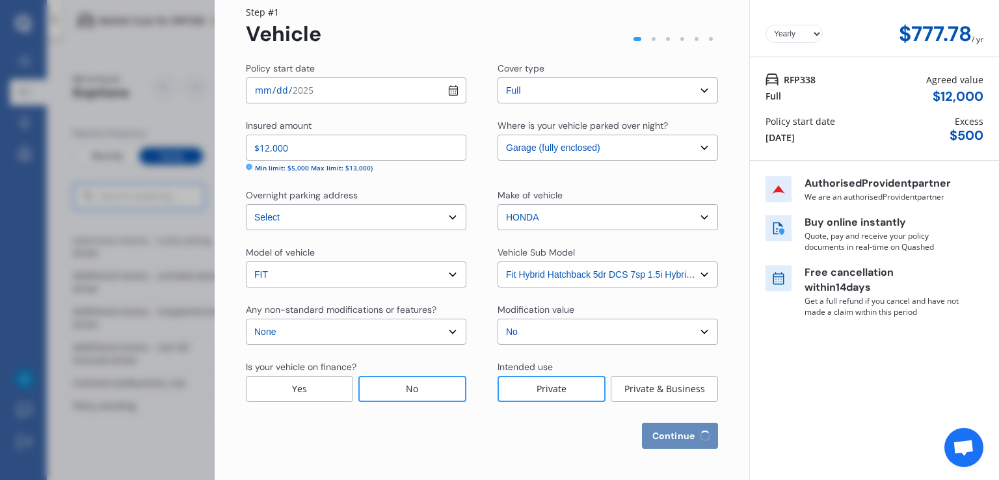
select select "NZ_FULL"
select select "0"
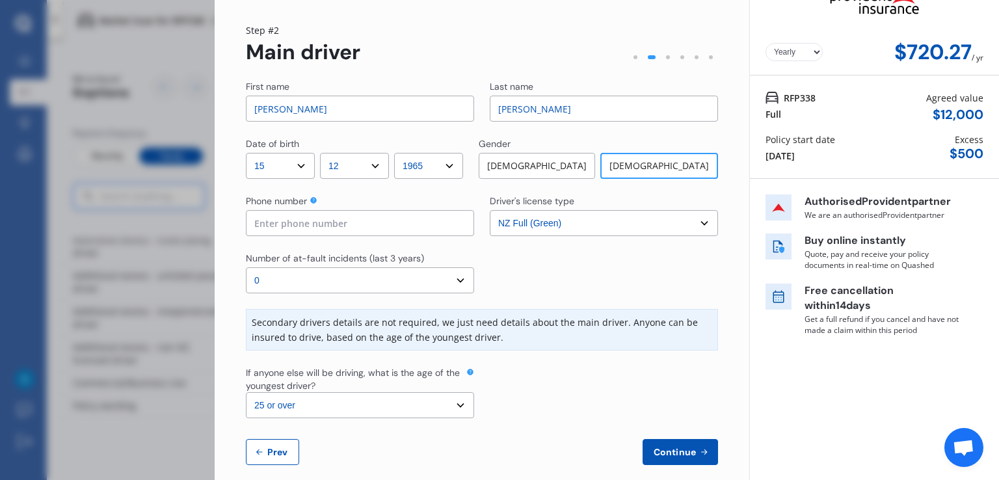
scroll to position [45, 0]
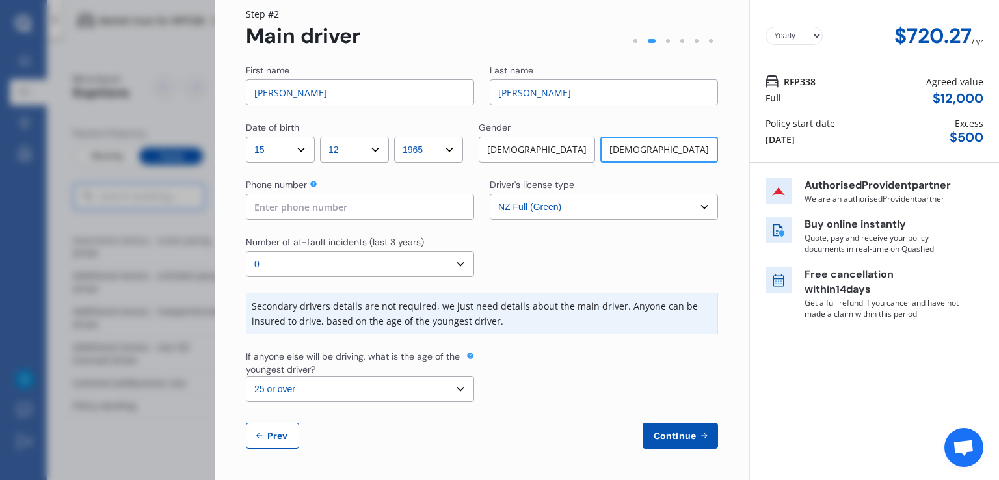
click at [302, 386] on select "Select the age of the youngest driver. 16 17 18 19 20 21 22 23 24 25 or over" at bounding box center [360, 389] width 228 height 26
select select "20"
click at [246, 376] on select "Select the age of the youngest driver. 16 17 18 19 20 21 22 23 24 25 or over" at bounding box center [360, 389] width 228 height 26
click at [288, 209] on input at bounding box center [360, 207] width 228 height 26
type input "021912709"
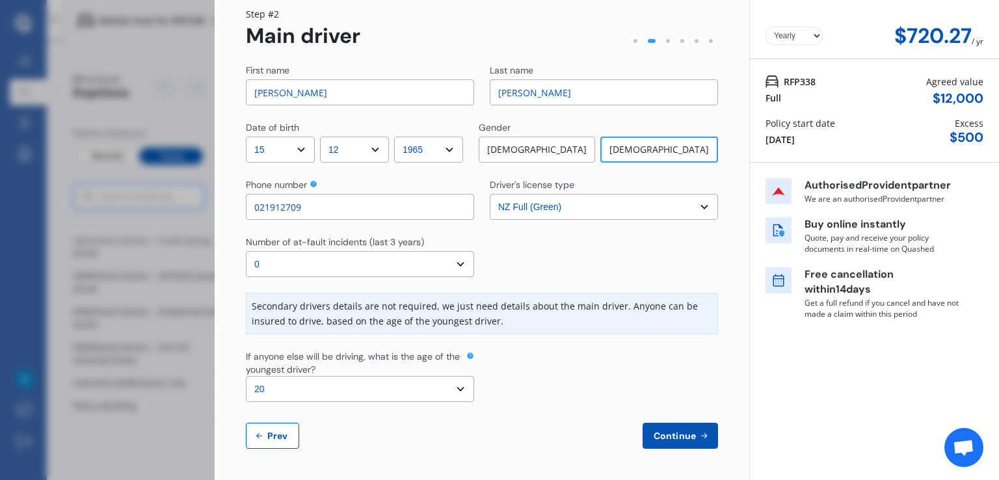
click at [665, 436] on span "Continue" at bounding box center [674, 436] width 47 height 10
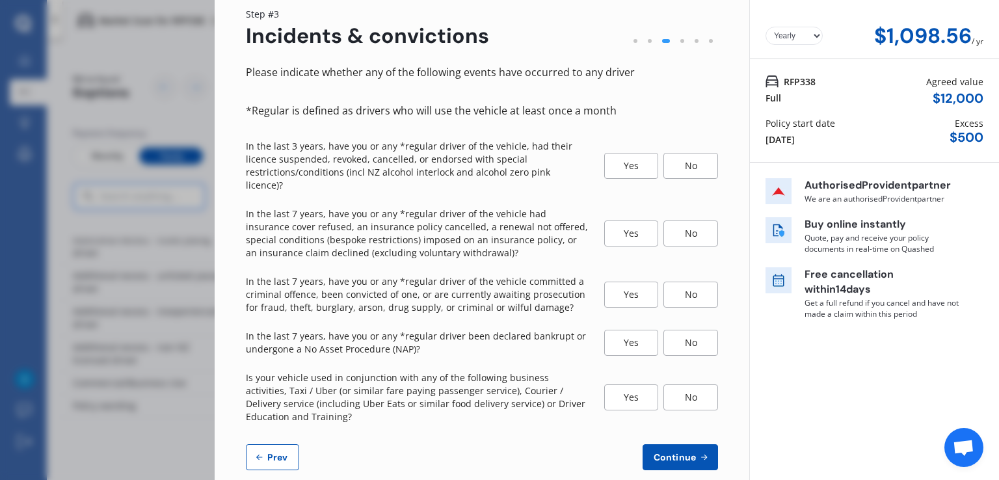
scroll to position [0, 0]
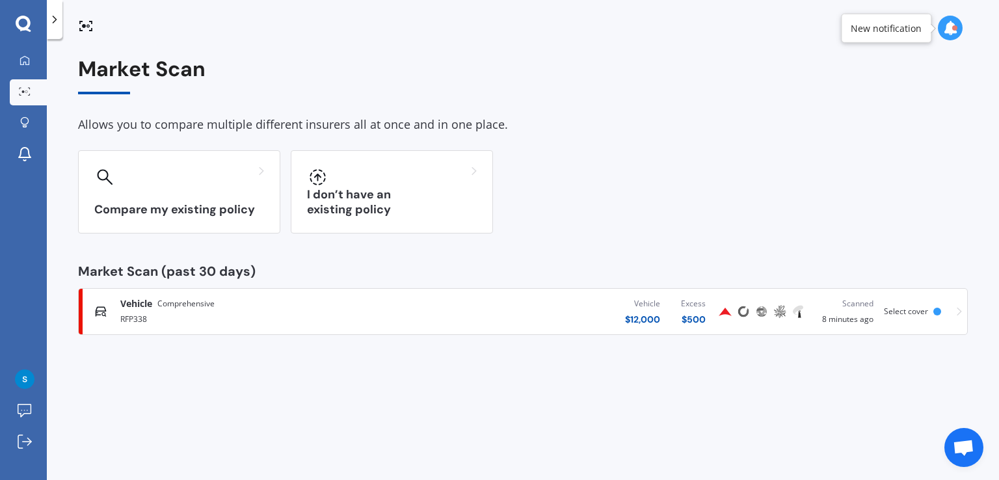
click at [933, 308] on div "Select cover" at bounding box center [908, 311] width 49 height 9
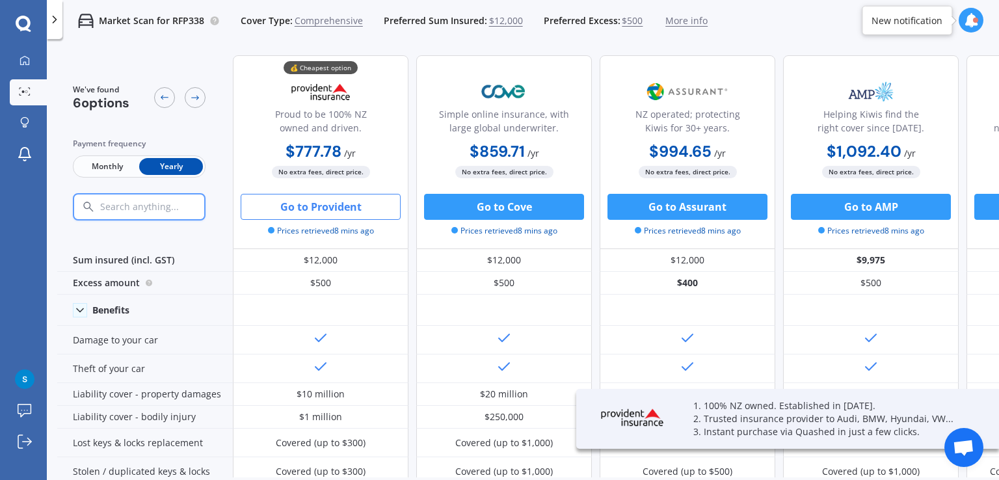
click at [293, 204] on button "Go to Provident" at bounding box center [321, 207] width 160 height 26
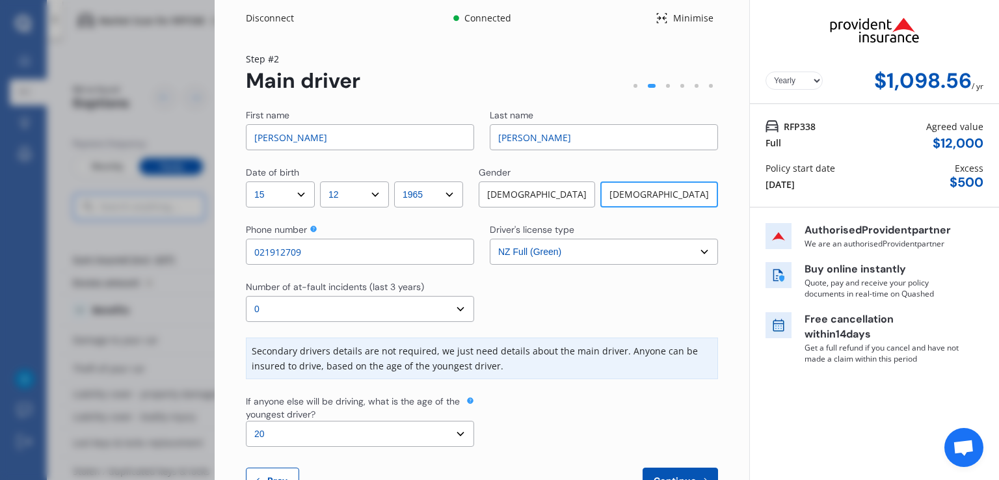
click at [442, 433] on select "Select the age of the youngest driver. 16 17 18 19 20 21 22 23 24 25 or over" at bounding box center [360, 434] width 228 height 26
click at [630, 416] on div at bounding box center [604, 421] width 228 height 52
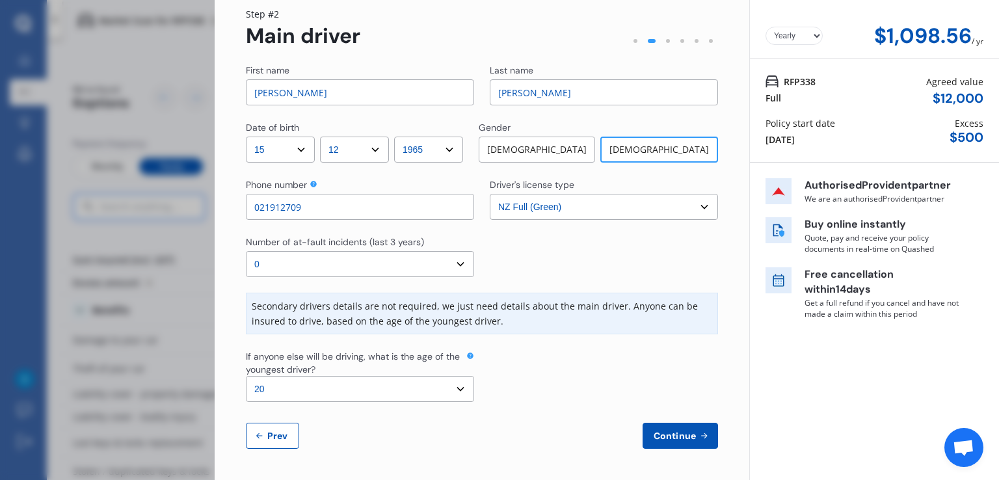
click at [453, 384] on select "Select the age of the youngest driver. 16 17 18 19 20 21 22 23 24 25 or over" at bounding box center [360, 389] width 228 height 26
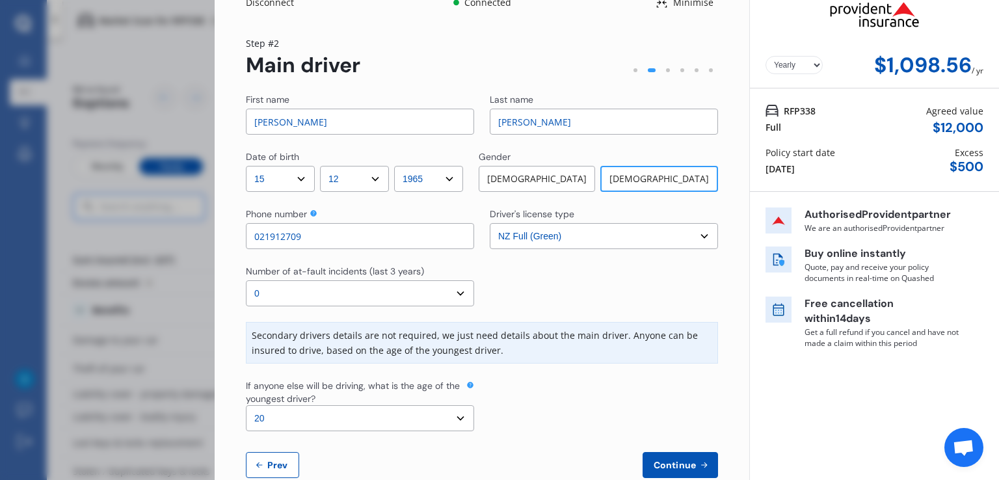
scroll to position [0, 0]
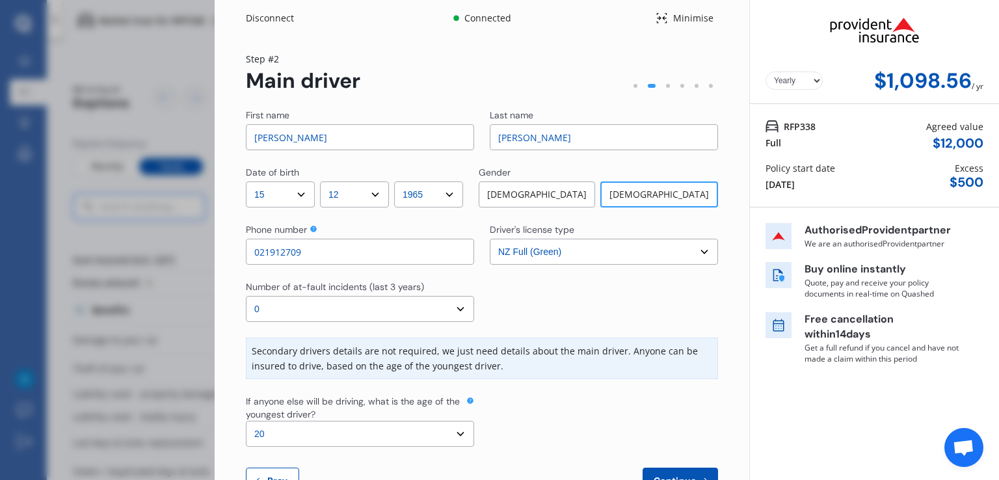
click at [429, 433] on select "Select the age of the youngest driver. 16 17 18 19 20 21 22 23 24 25 or over" at bounding box center [360, 434] width 228 height 26
select select "25"
click at [246, 421] on select "Select the age of the youngest driver. 16 17 18 19 20 21 22 23 24 25 or over" at bounding box center [360, 434] width 228 height 26
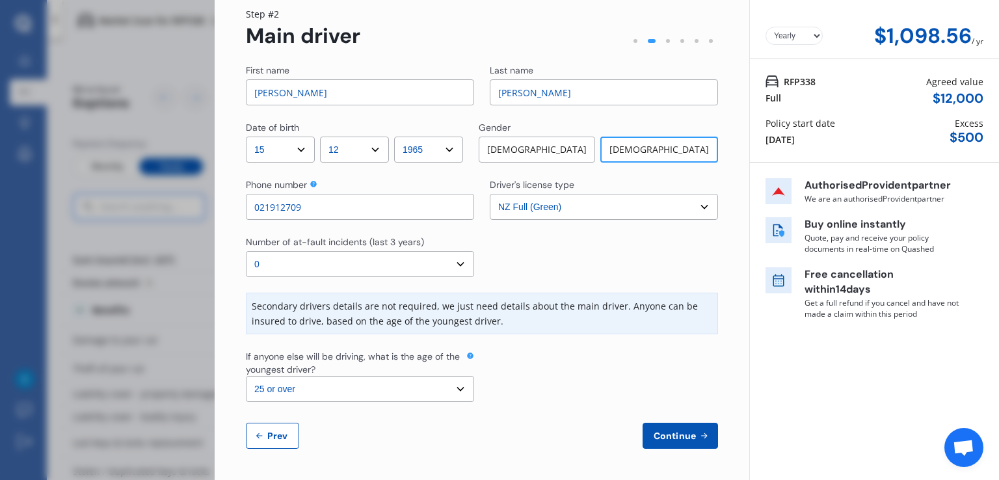
click at [679, 433] on span "Continue" at bounding box center [674, 436] width 47 height 10
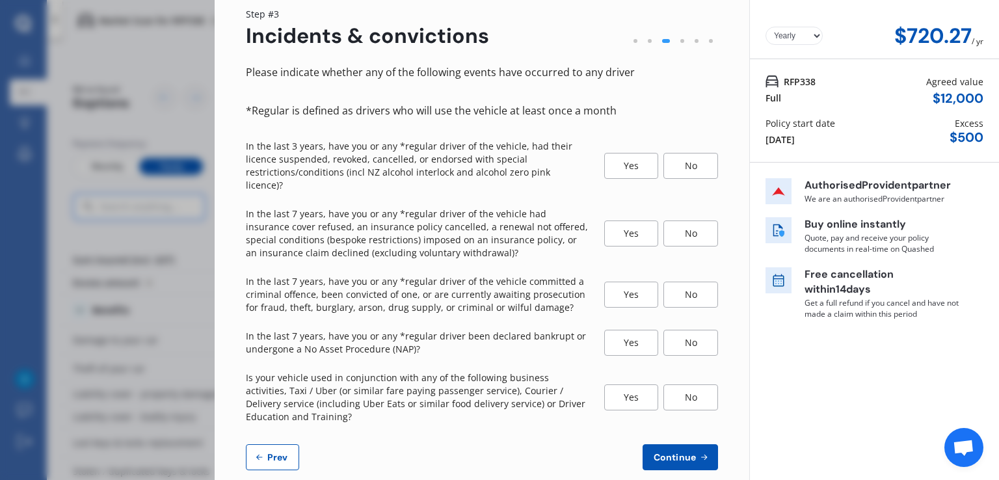
scroll to position [0, 0]
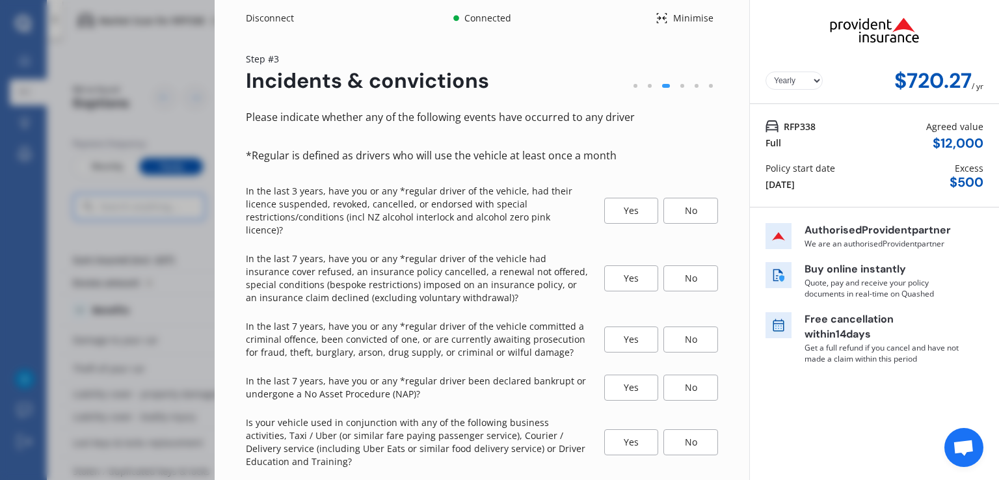
click at [687, 203] on div "No" at bounding box center [690, 211] width 55 height 26
click at [698, 269] on div "No" at bounding box center [690, 278] width 55 height 26
click at [684, 330] on div "No" at bounding box center [690, 340] width 55 height 26
click at [685, 378] on div "No" at bounding box center [690, 388] width 55 height 26
click at [683, 431] on div "No" at bounding box center [690, 442] width 55 height 26
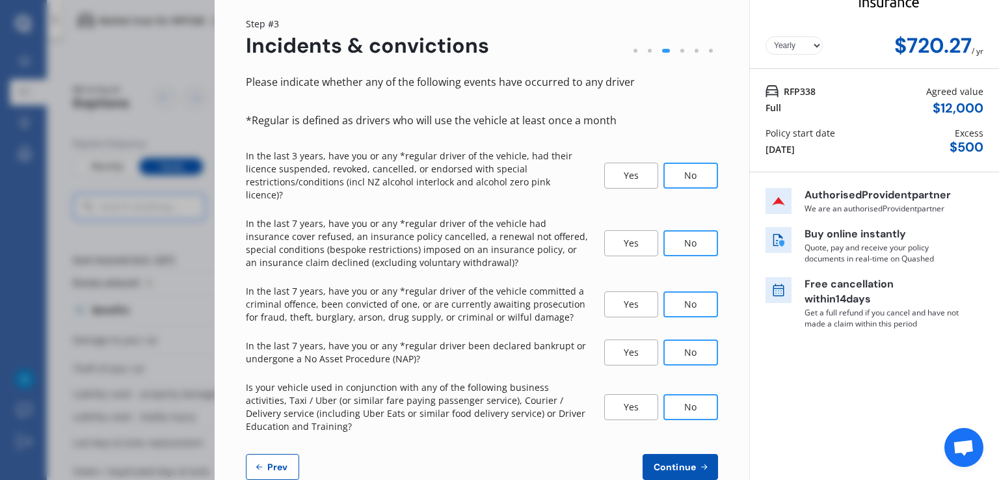
scroll to position [53, 0]
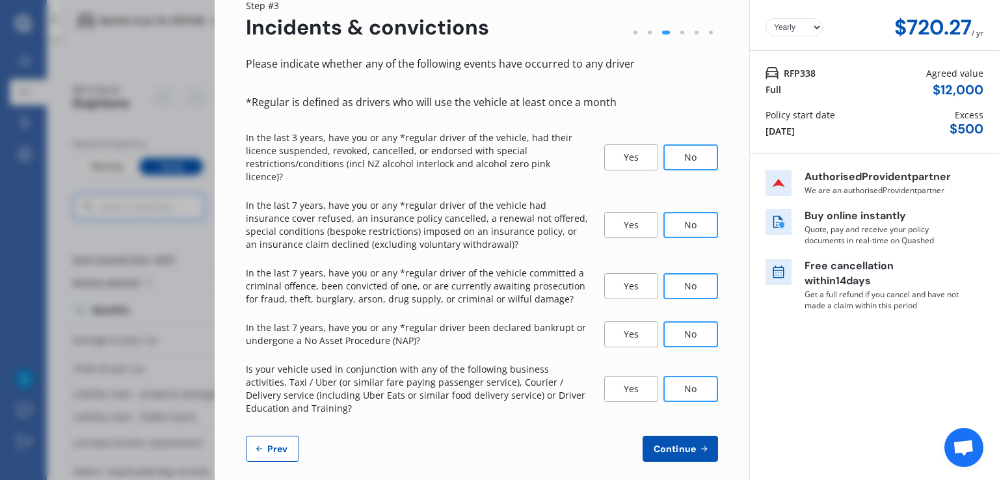
click at [670, 444] on span "Continue" at bounding box center [674, 449] width 47 height 10
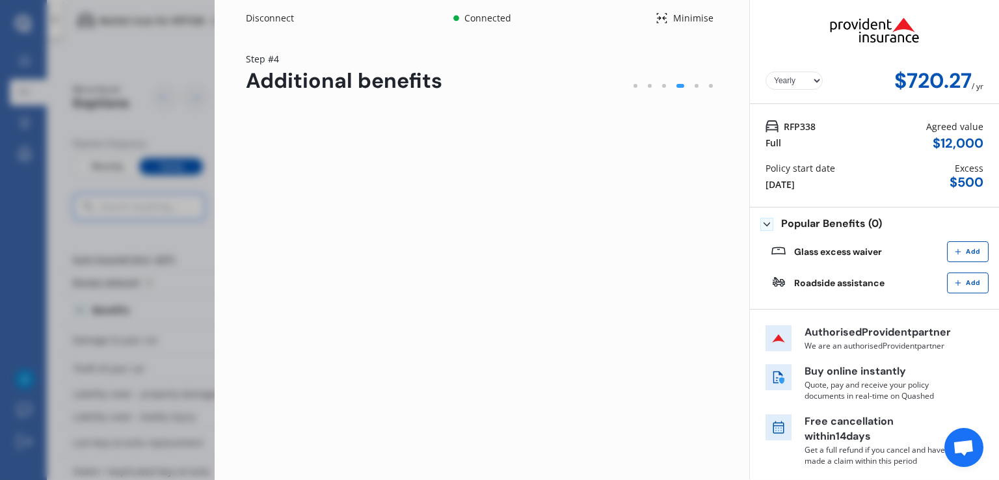
scroll to position [0, 0]
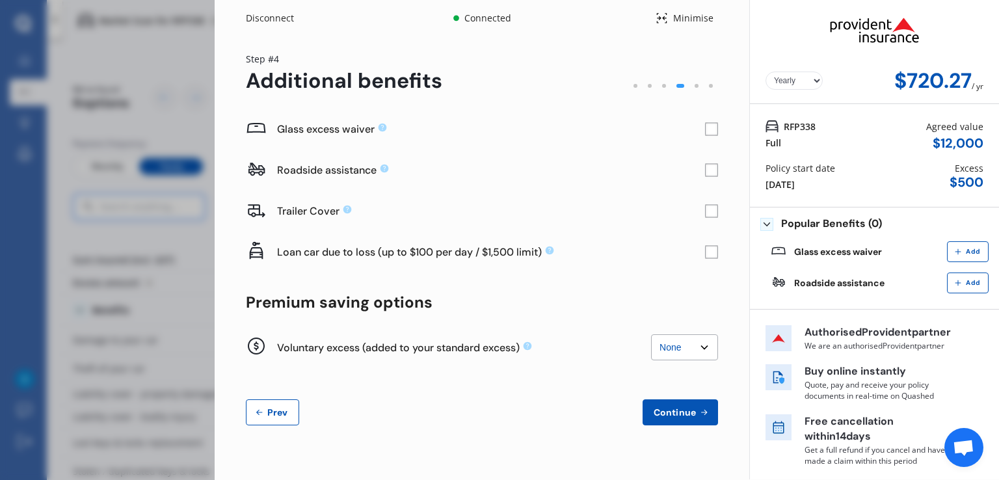
click at [684, 412] on span "Continue" at bounding box center [674, 412] width 47 height 10
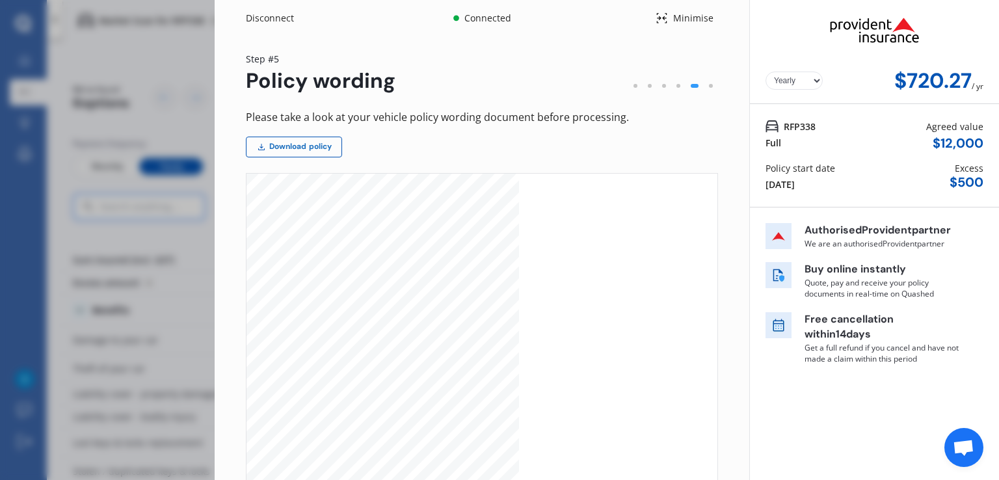
click at [289, 146] on link "Download policy" at bounding box center [294, 147] width 96 height 21
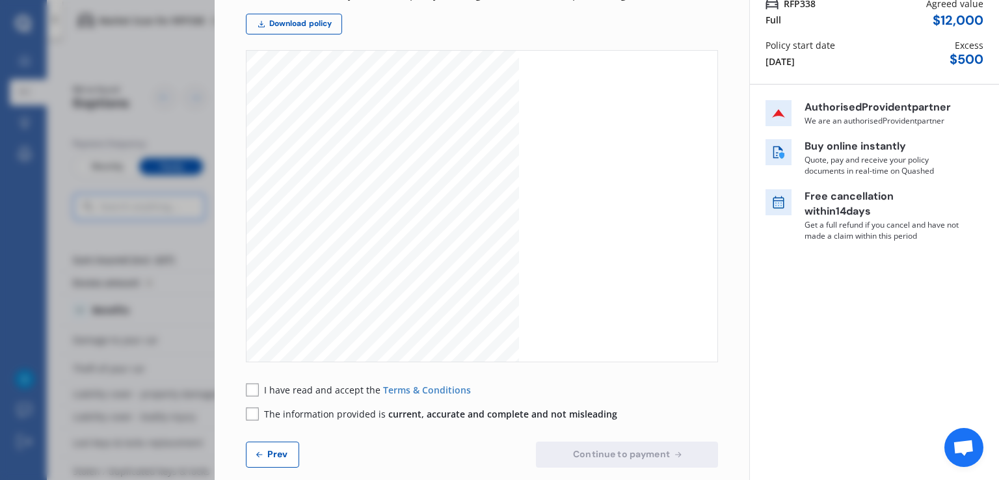
scroll to position [141, 0]
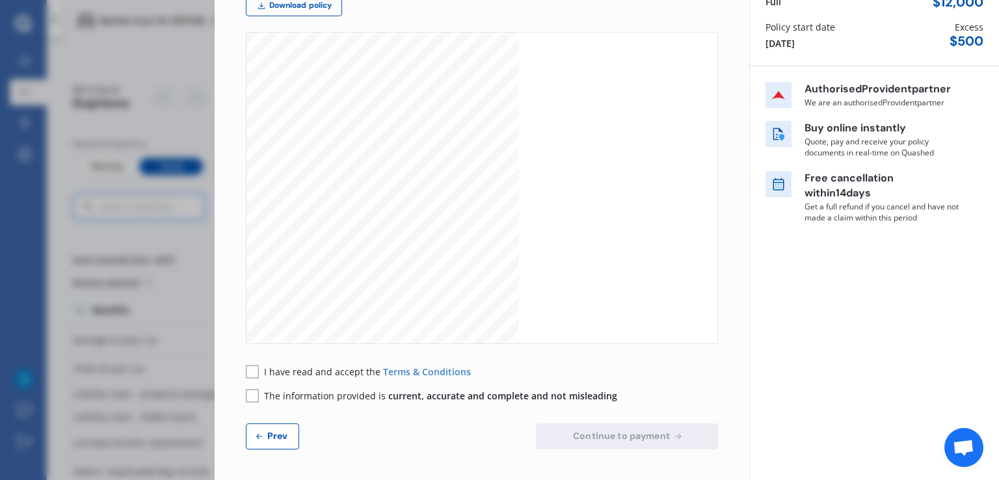
click at [256, 370] on rect at bounding box center [252, 371] width 13 height 13
drag, startPoint x: 250, startPoint y: 395, endPoint x: 262, endPoint y: 417, distance: 24.8
click at [250, 395] on rect at bounding box center [252, 395] width 13 height 13
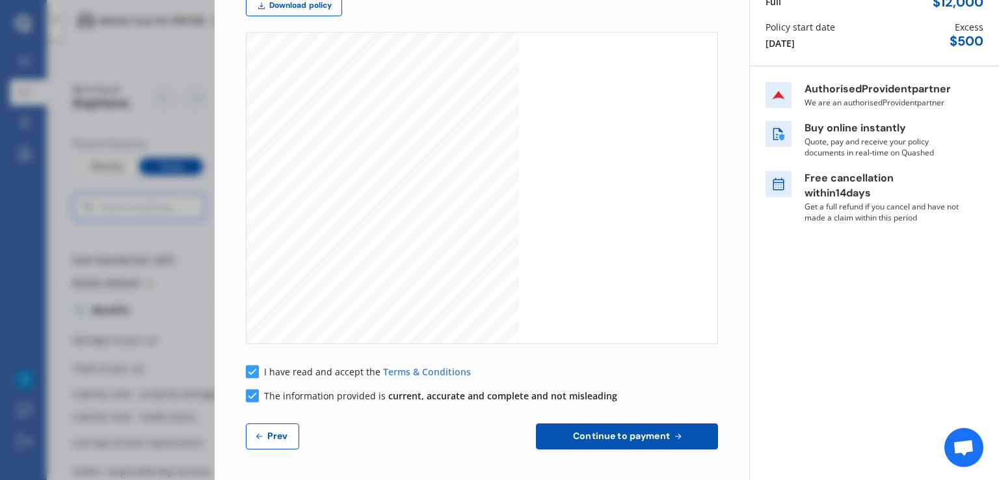
click at [627, 433] on span "Continue to payment" at bounding box center [621, 436] width 102 height 10
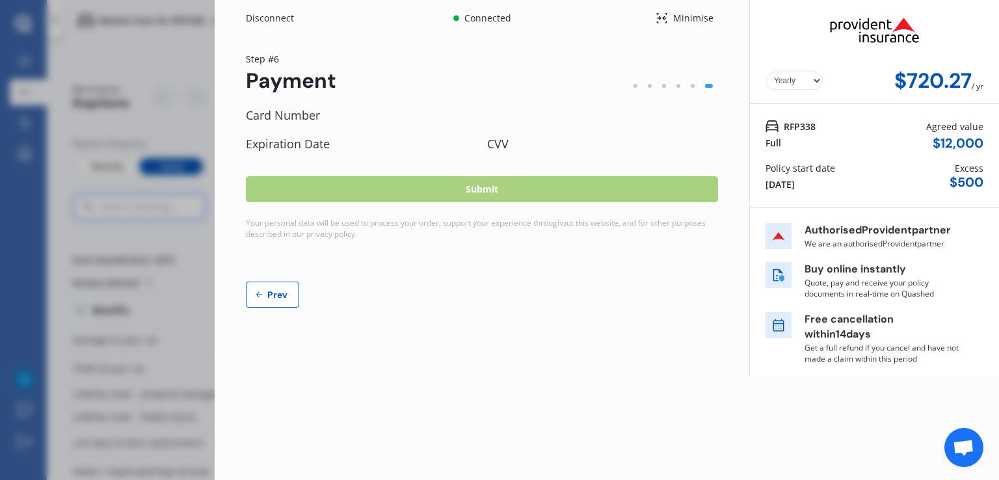
scroll to position [0, 0]
